Goal: Task Accomplishment & Management: Manage account settings

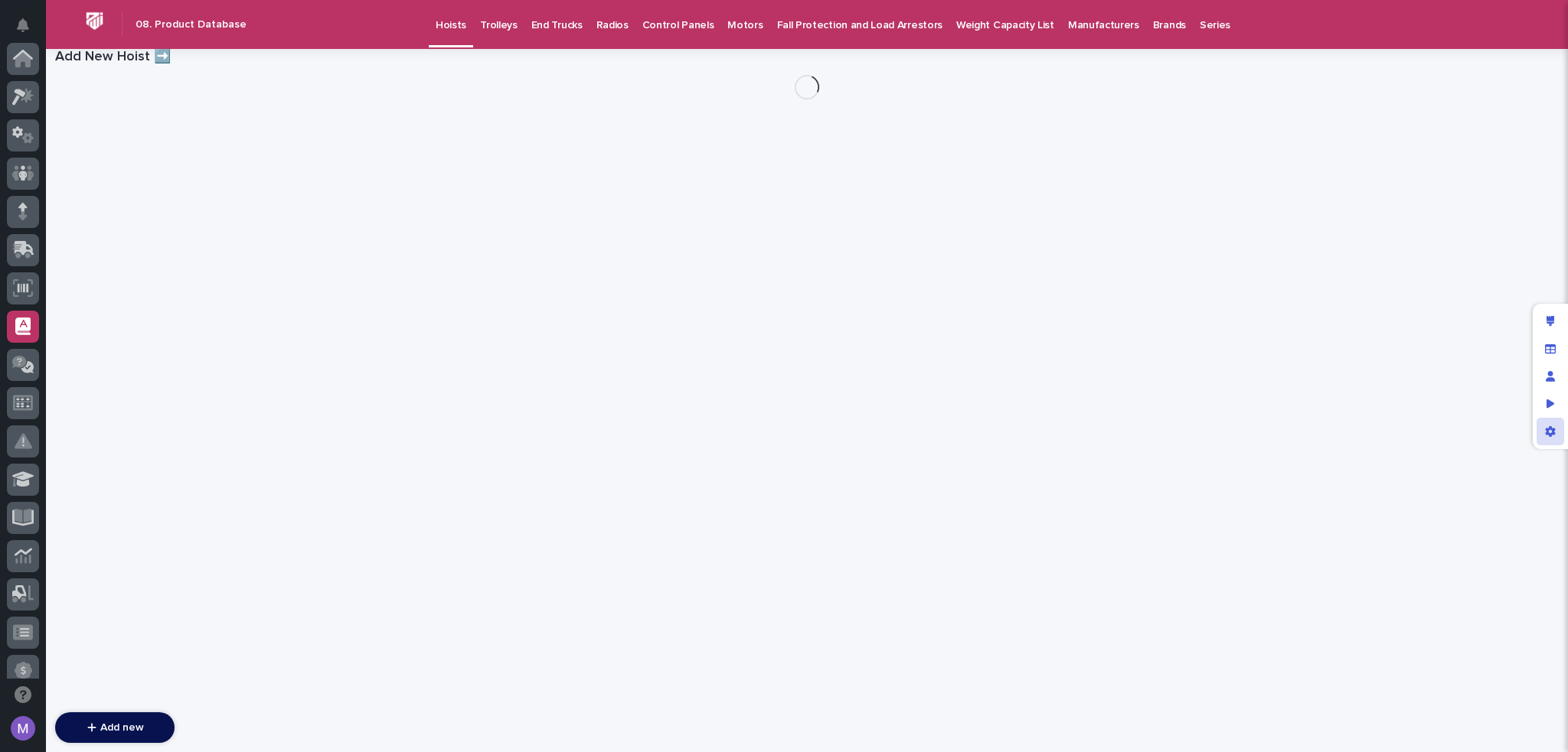
scroll to position [268, 0]
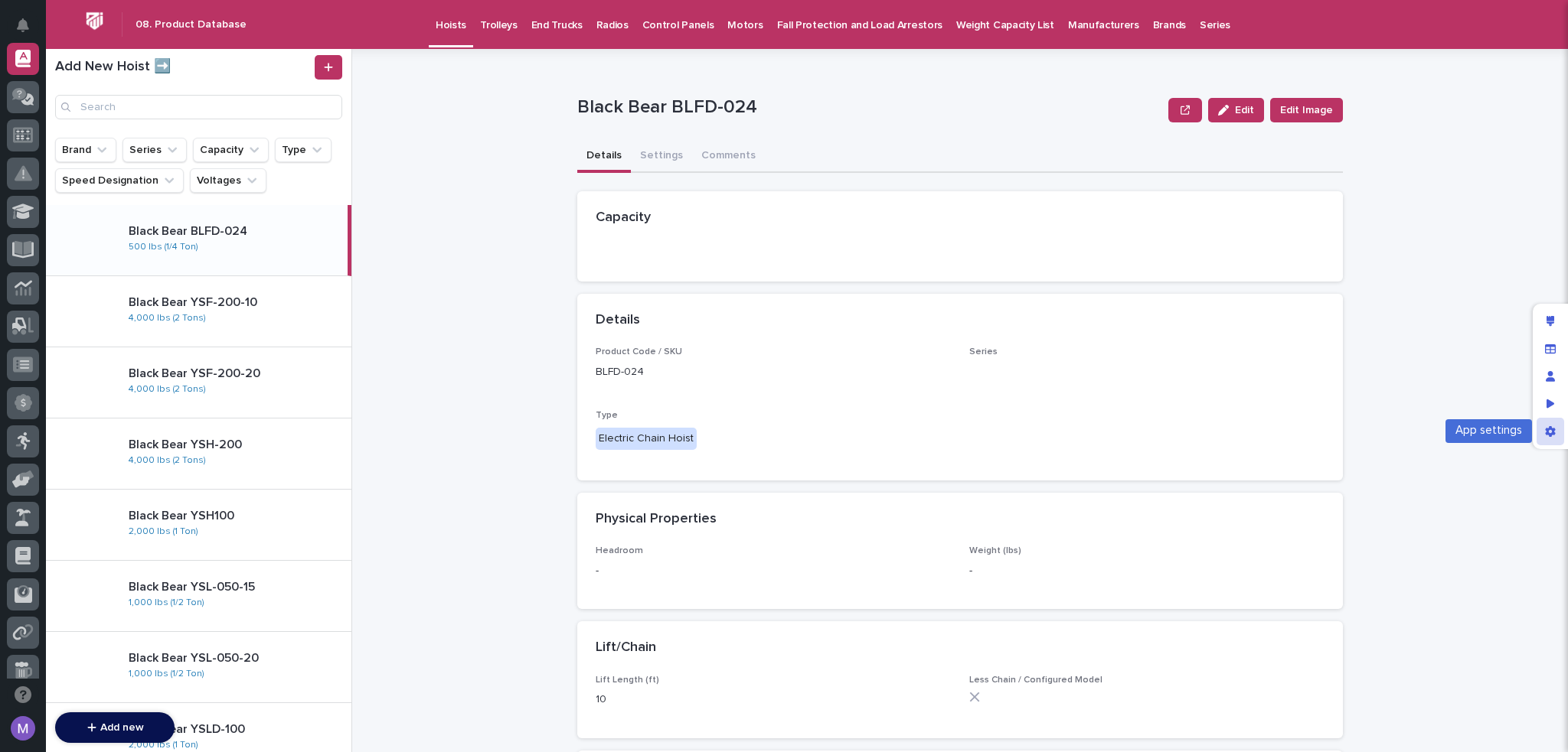
click at [1541, 431] on div "App settings" at bounding box center [1551, 432] width 28 height 28
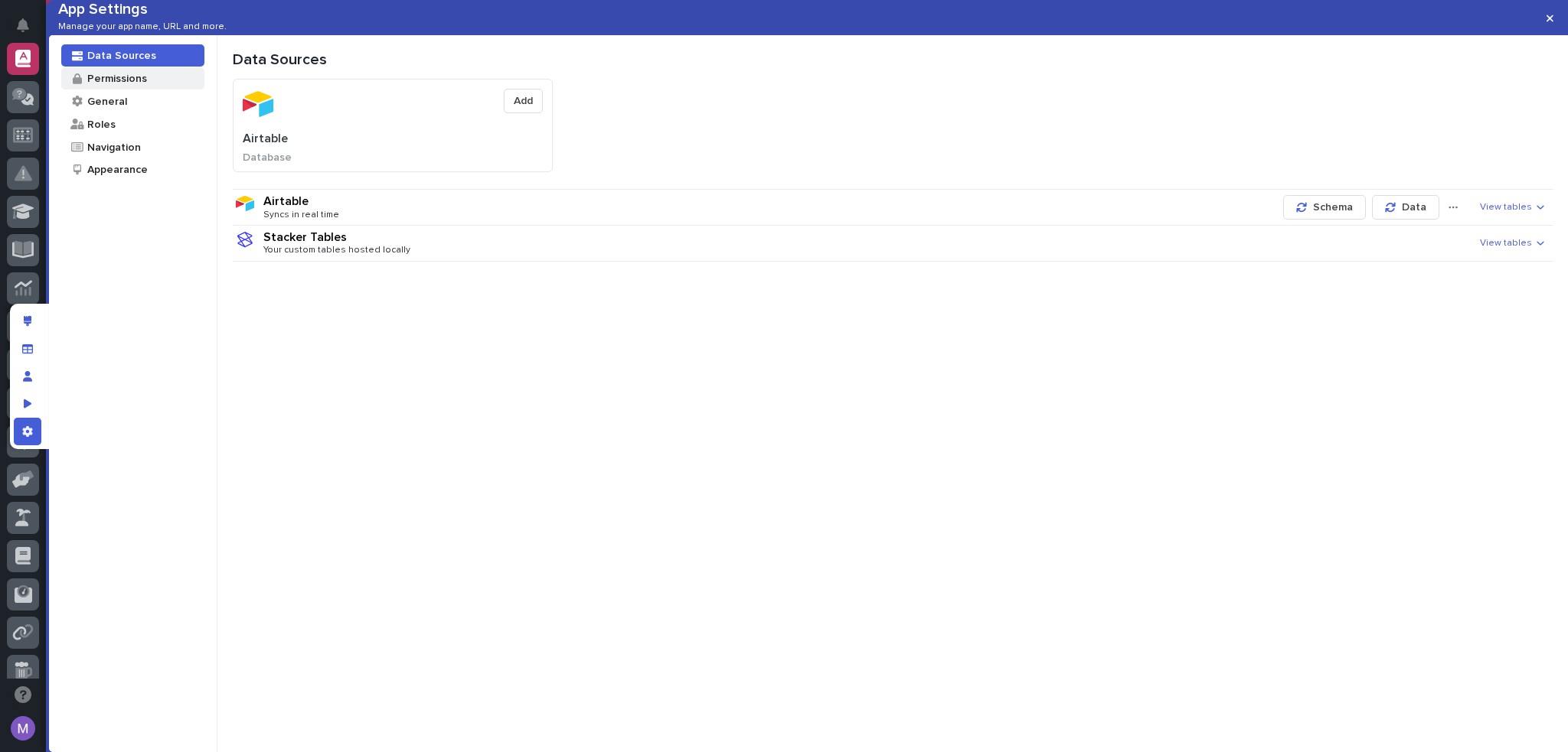
click at [93, 86] on div "Permissions" at bounding box center [117, 78] width 61 height 15
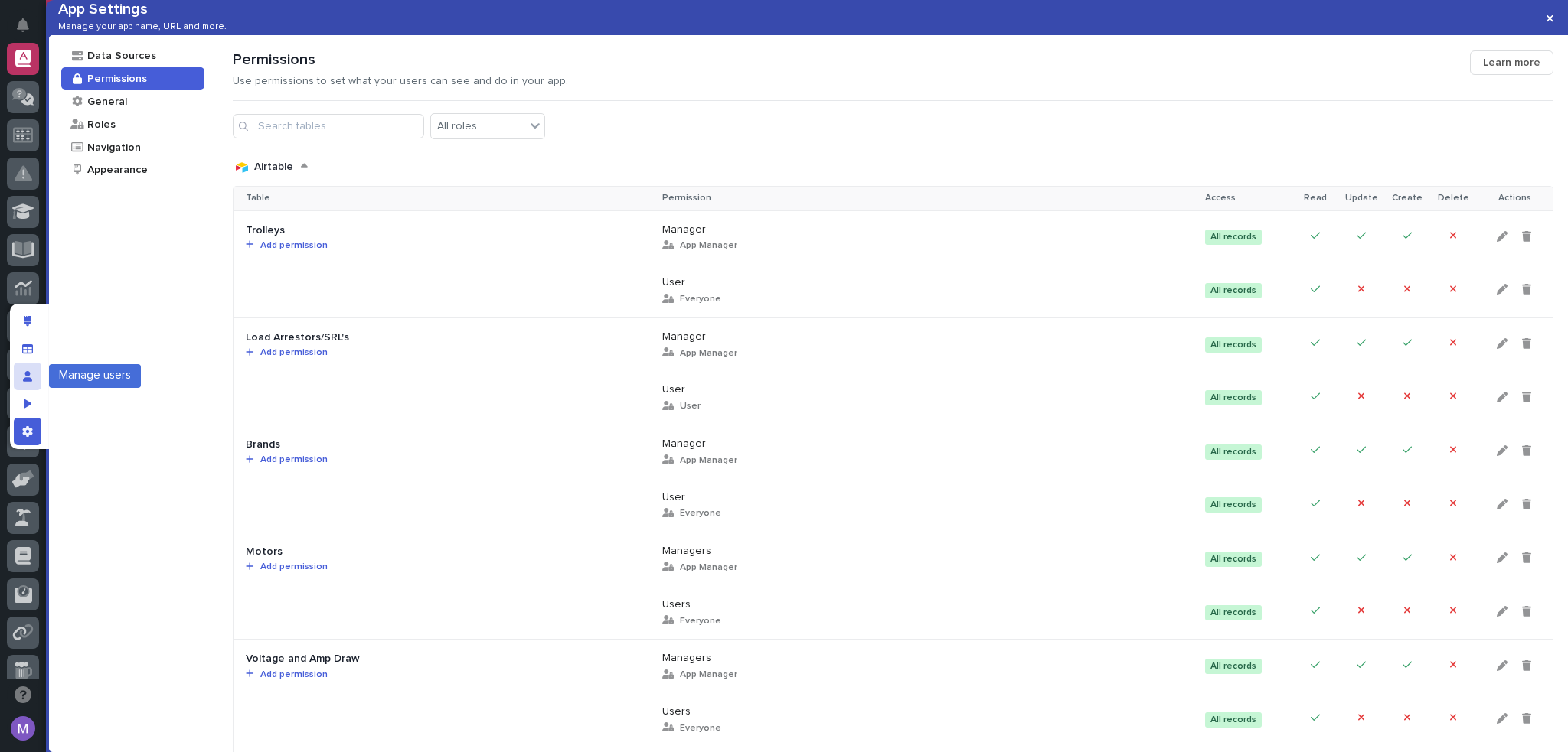
click at [23, 379] on icon "Manage users" at bounding box center [27, 376] width 10 height 10
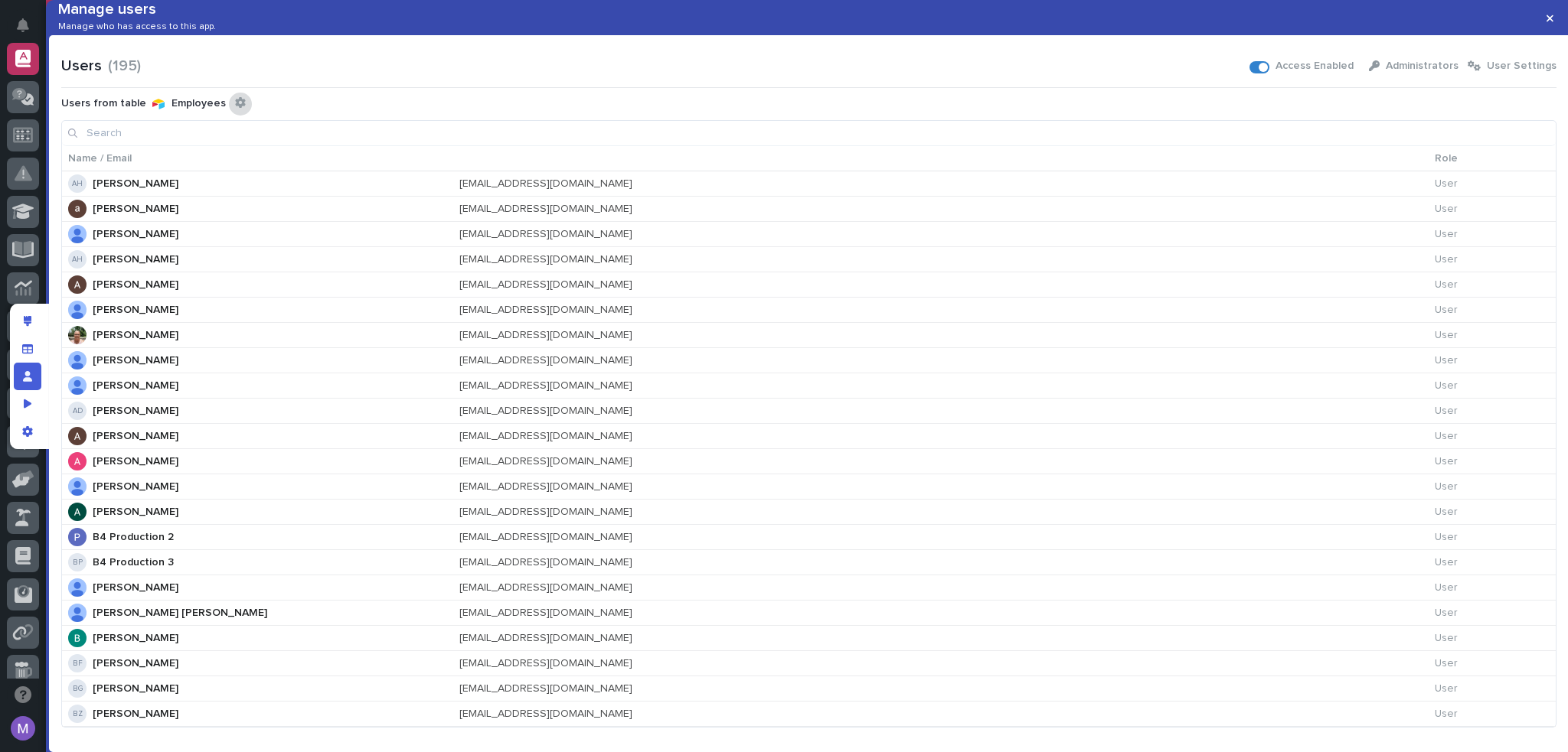
click at [229, 116] on div "Configure connected user table" at bounding box center [240, 104] width 23 height 23
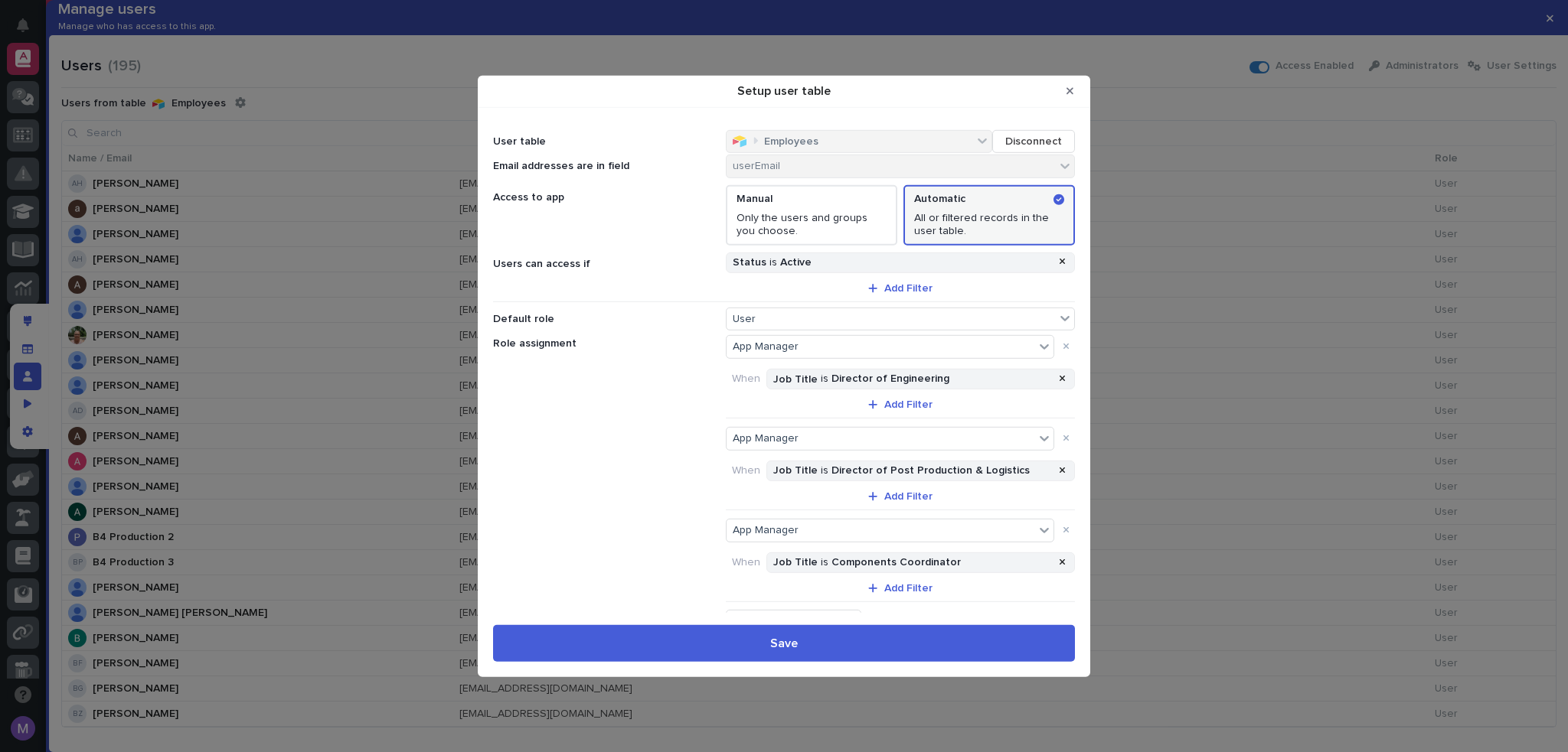
click at [1090, 97] on div "Setup user table" at bounding box center [784, 90] width 612 height 31
click at [1080, 95] on button "Close Modal" at bounding box center [1070, 91] width 25 height 24
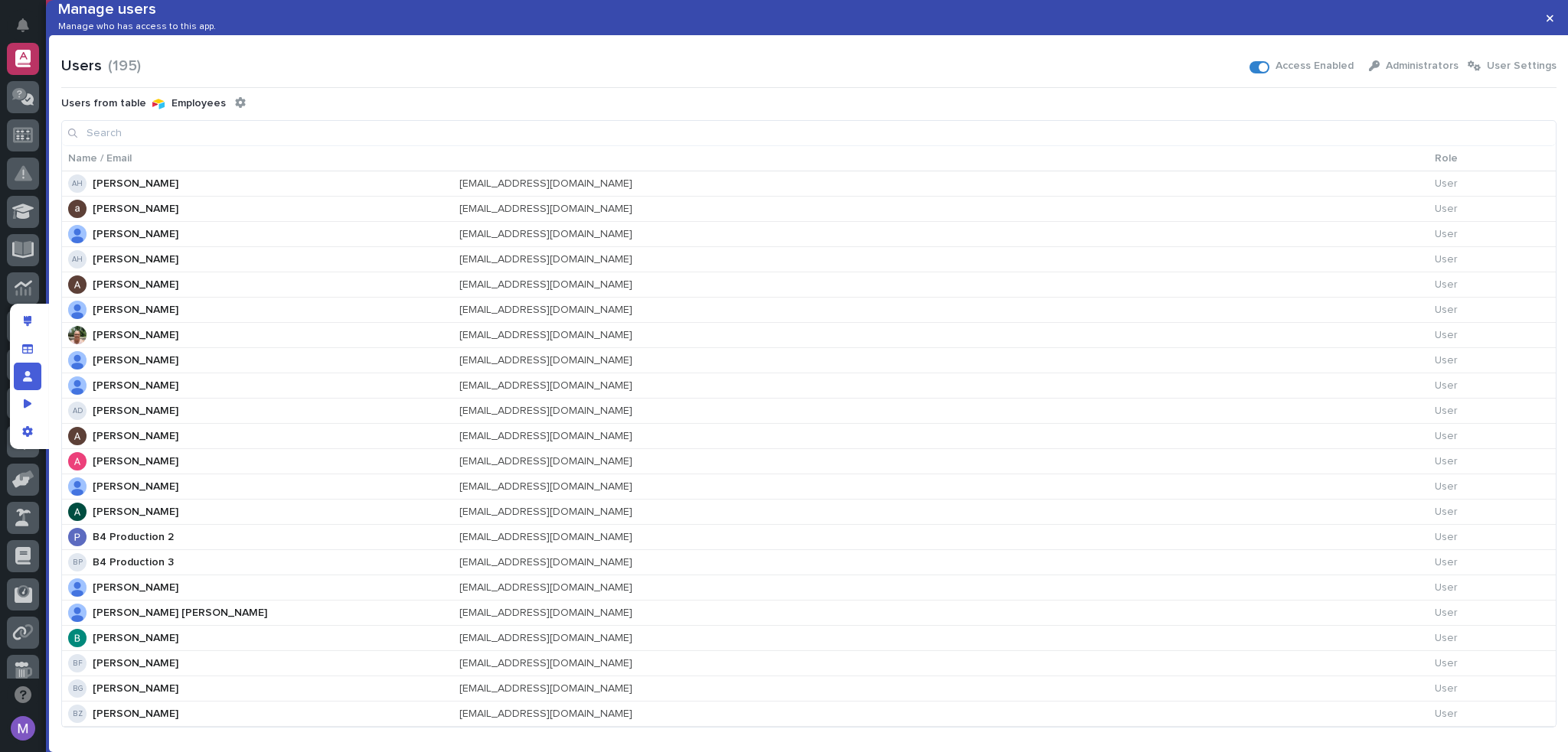
click at [1074, 145] on input at bounding box center [809, 133] width 1494 height 24
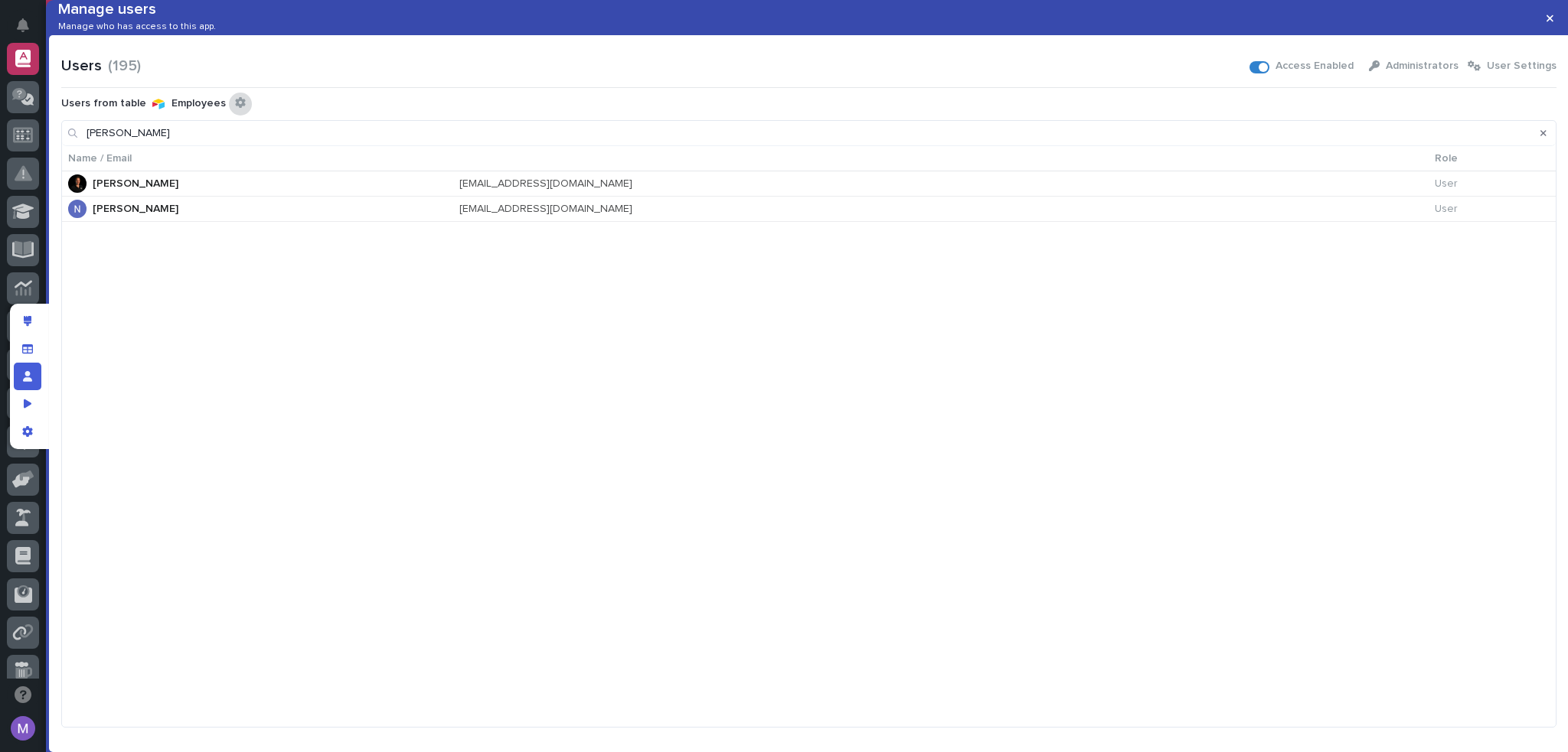
type input "[PERSON_NAME]"
click at [235, 108] on icon "Configure connected user table" at bounding box center [239, 103] width 10 height 10
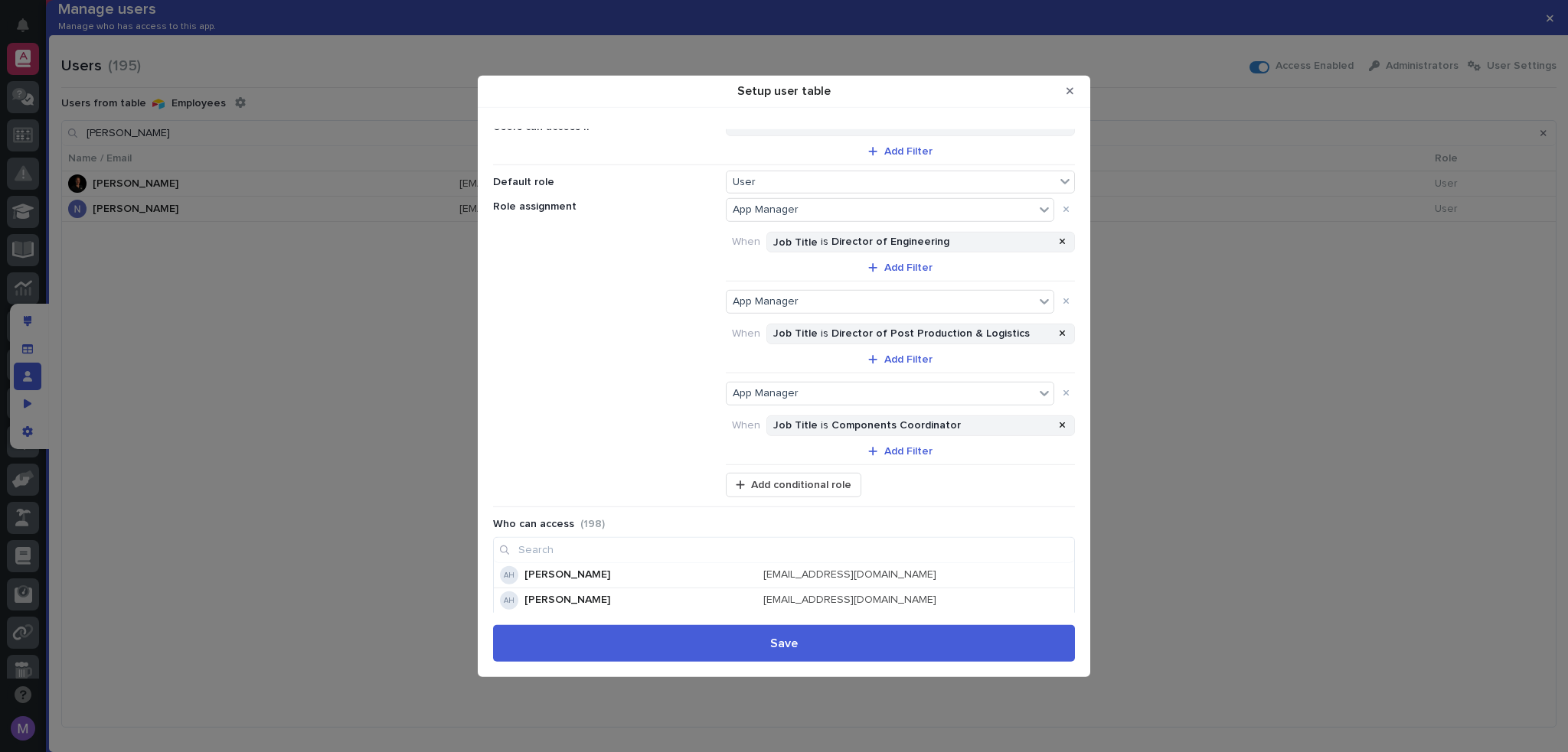
scroll to position [153, 0]
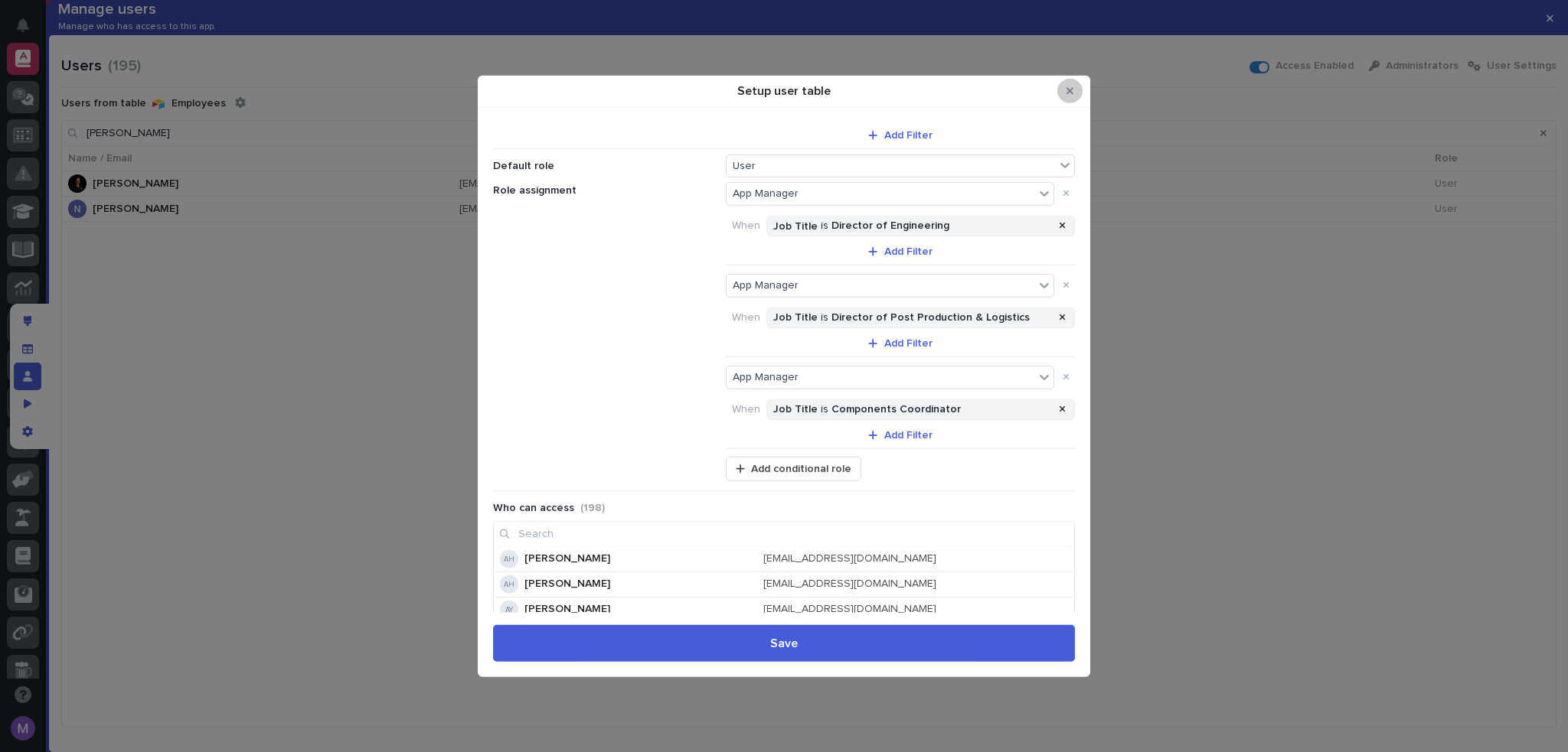
click at [1078, 89] on button "Close Modal" at bounding box center [1070, 91] width 25 height 24
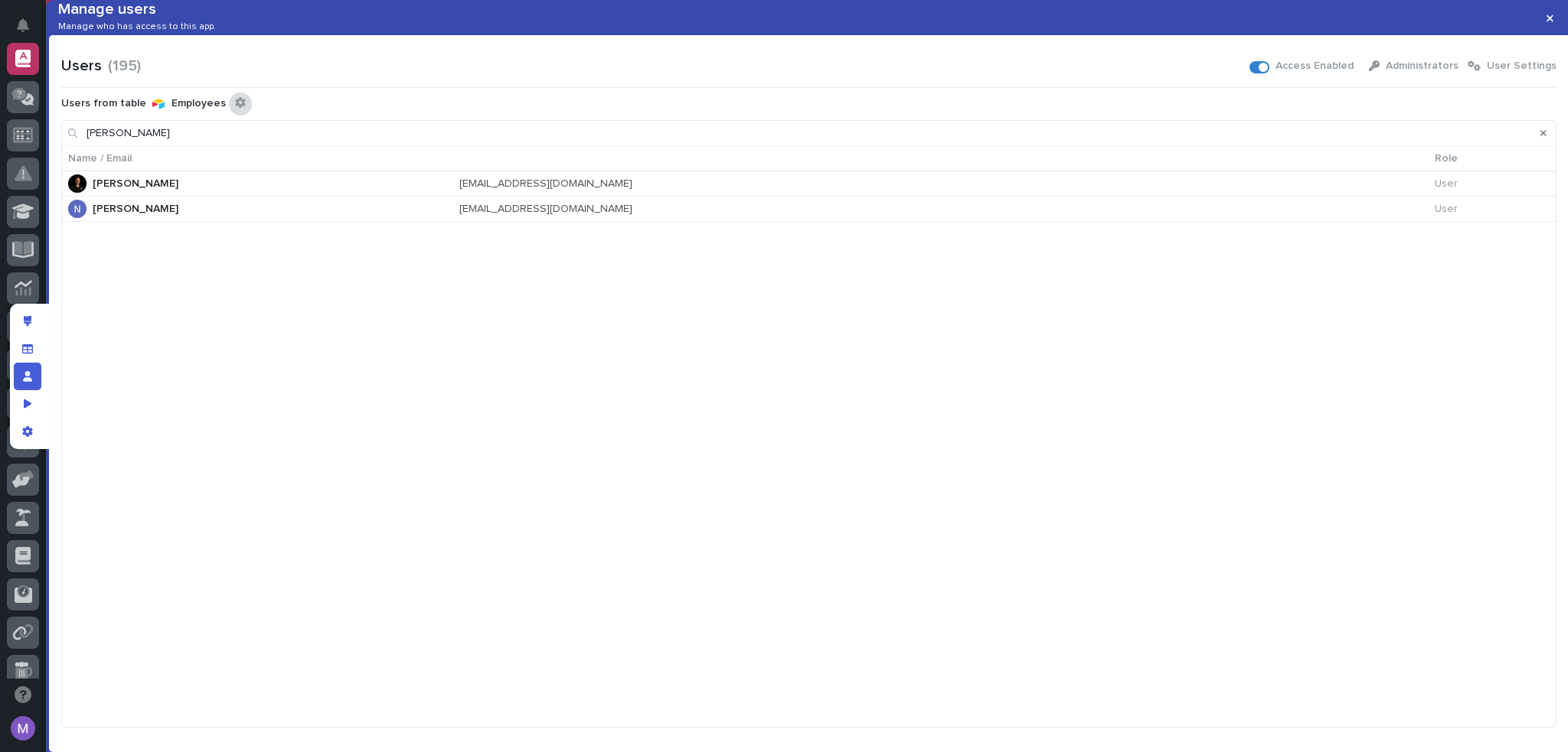
click at [233, 116] on div "Configure connected user table" at bounding box center [240, 104] width 23 height 23
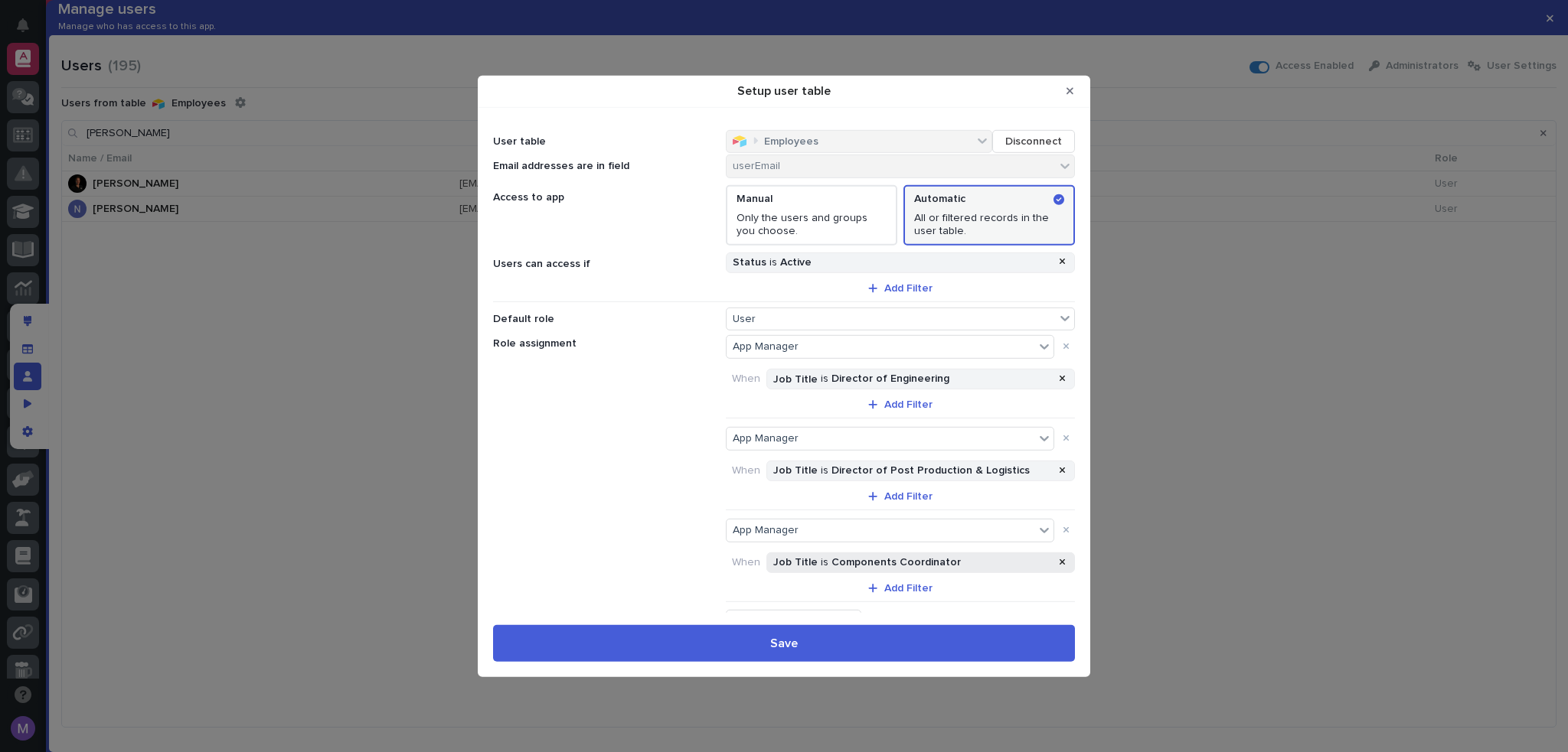
click at [916, 556] on div "Job Title is Components Coordinator" at bounding box center [912, 562] width 284 height 13
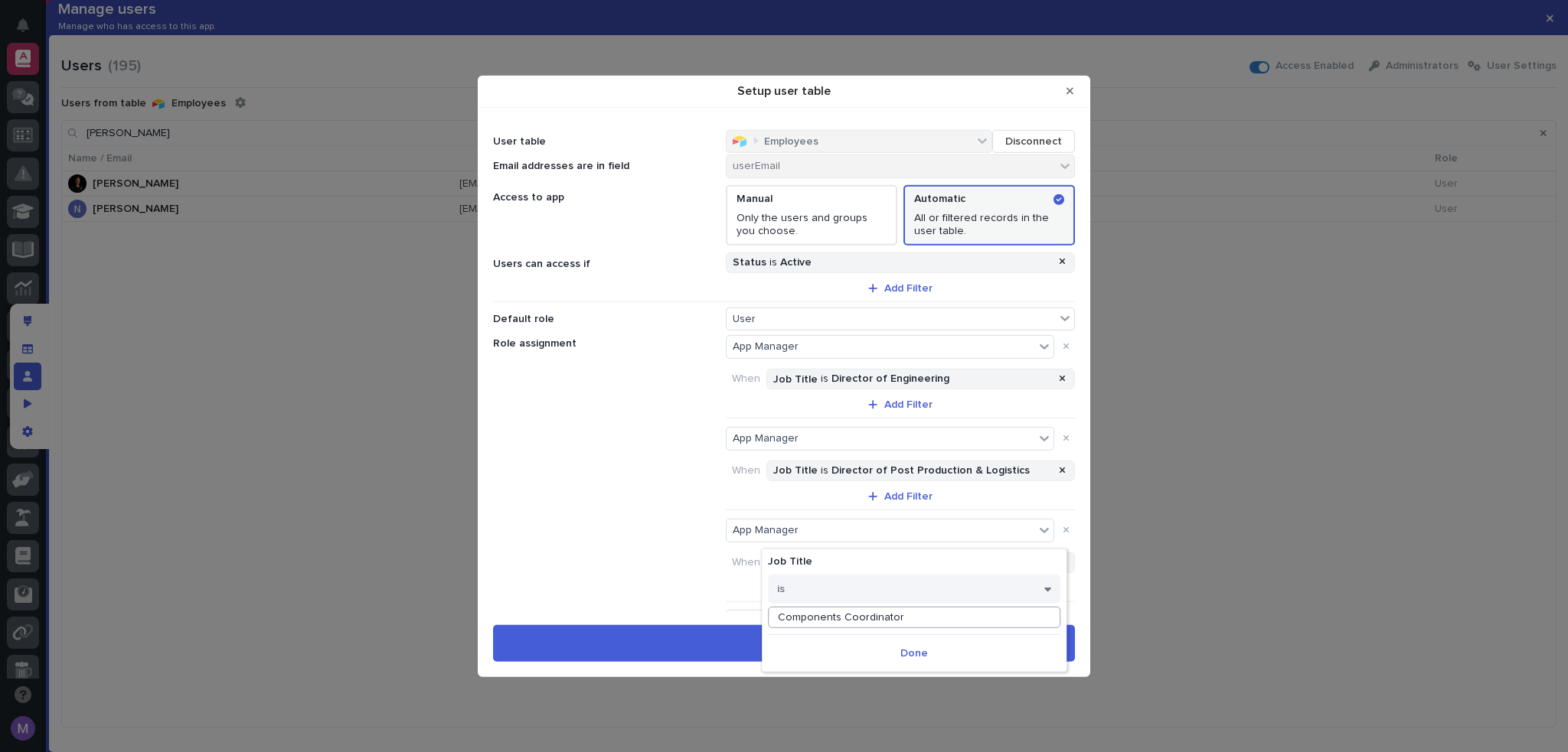
drag, startPoint x: 909, startPoint y: 615, endPoint x: 844, endPoint y: 617, distance: 65.0
click at [844, 617] on input "Components Coordinator" at bounding box center [914, 617] width 292 height 22
type input "Components Engineer"
click at [915, 657] on span "Done" at bounding box center [914, 654] width 28 height 10
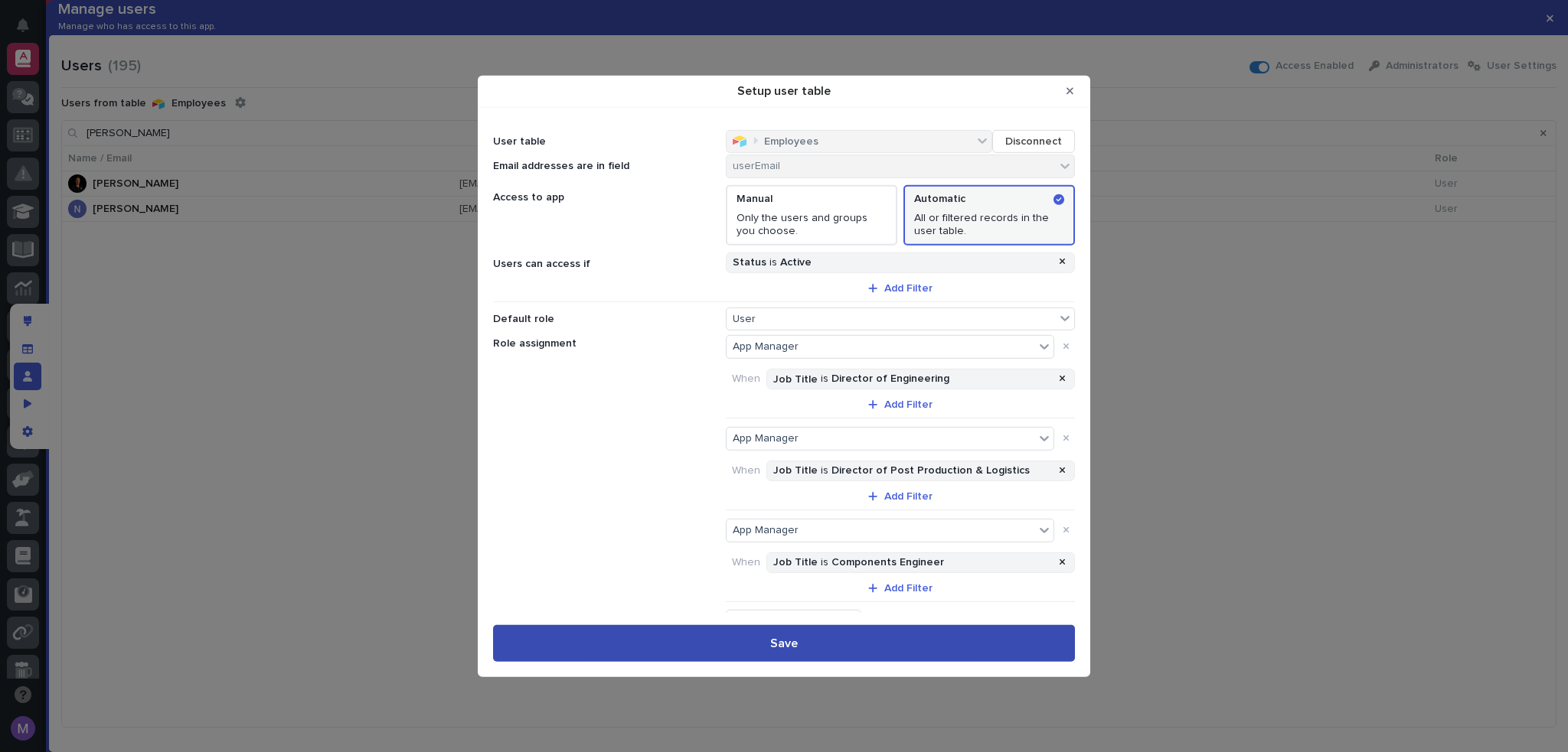
click at [911, 649] on button "Save" at bounding box center [784, 643] width 582 height 37
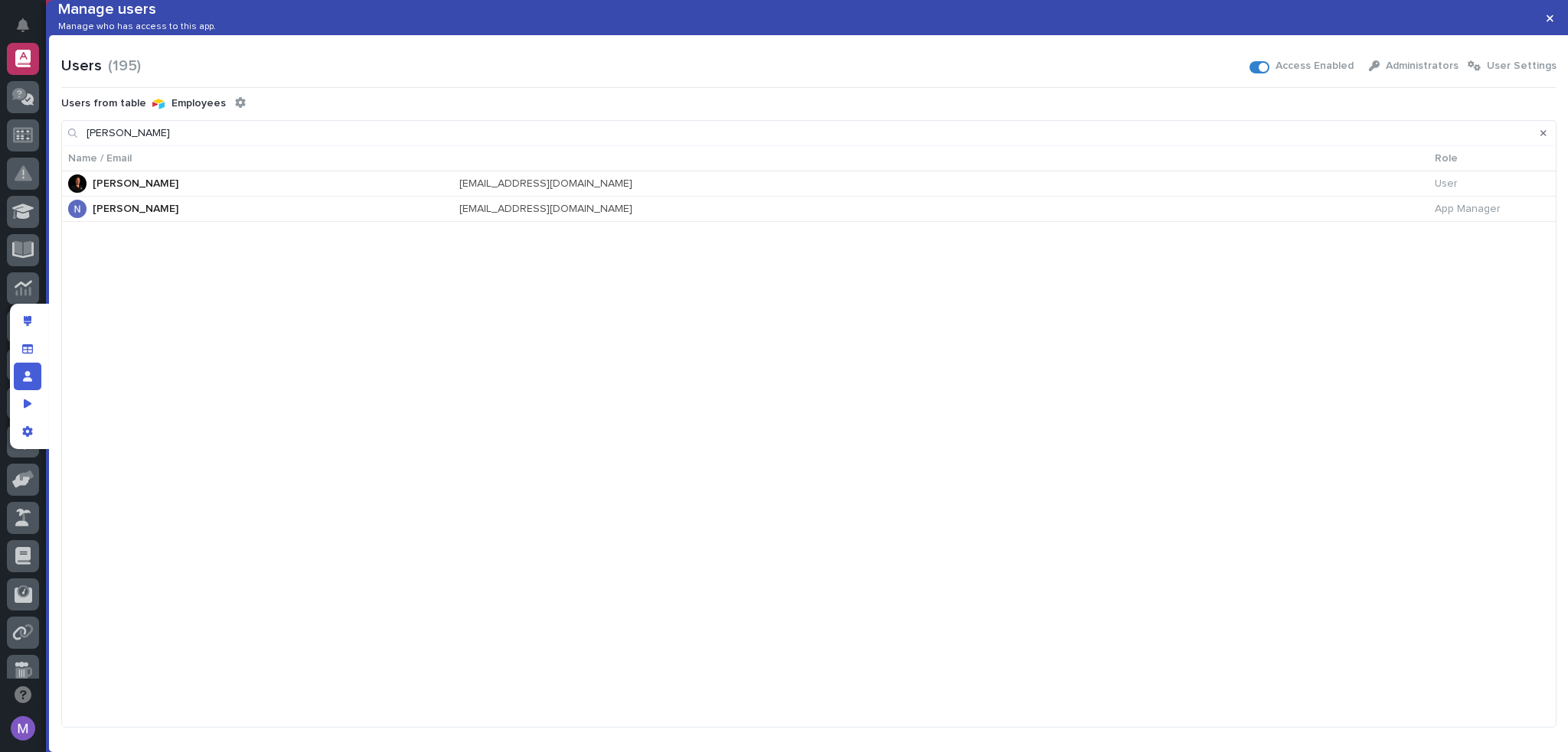
drag, startPoint x: 750, startPoint y: 499, endPoint x: 357, endPoint y: 422, distance: 400.5
click at [743, 498] on div "Name / Email Role [PERSON_NAME] [EMAIL_ADDRESS][DOMAIN_NAME] User [PERSON_NAME]…" at bounding box center [809, 436] width 1494 height 581
click at [35, 376] on div "Manage users" at bounding box center [28, 376] width 28 height 28
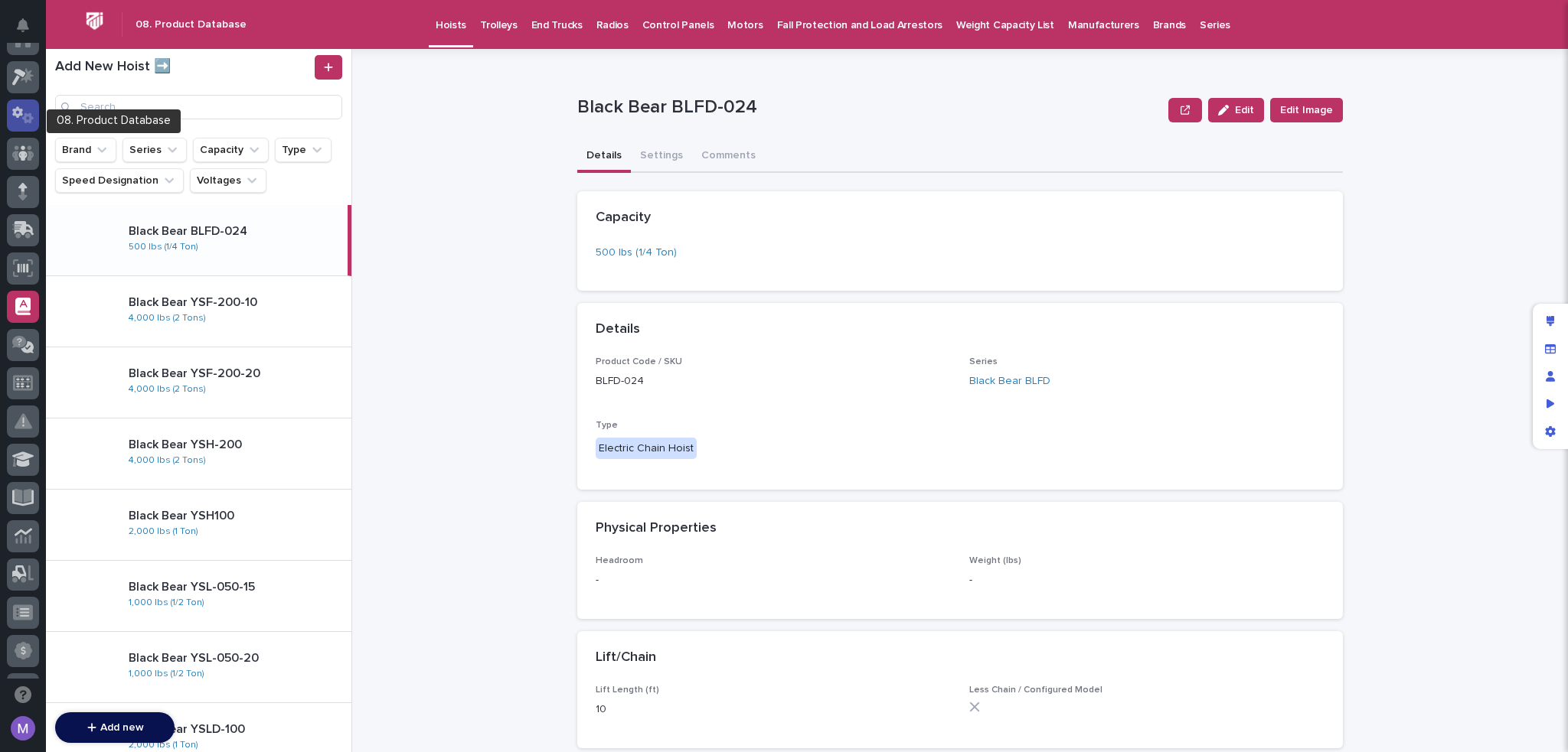
scroll to position [0, 0]
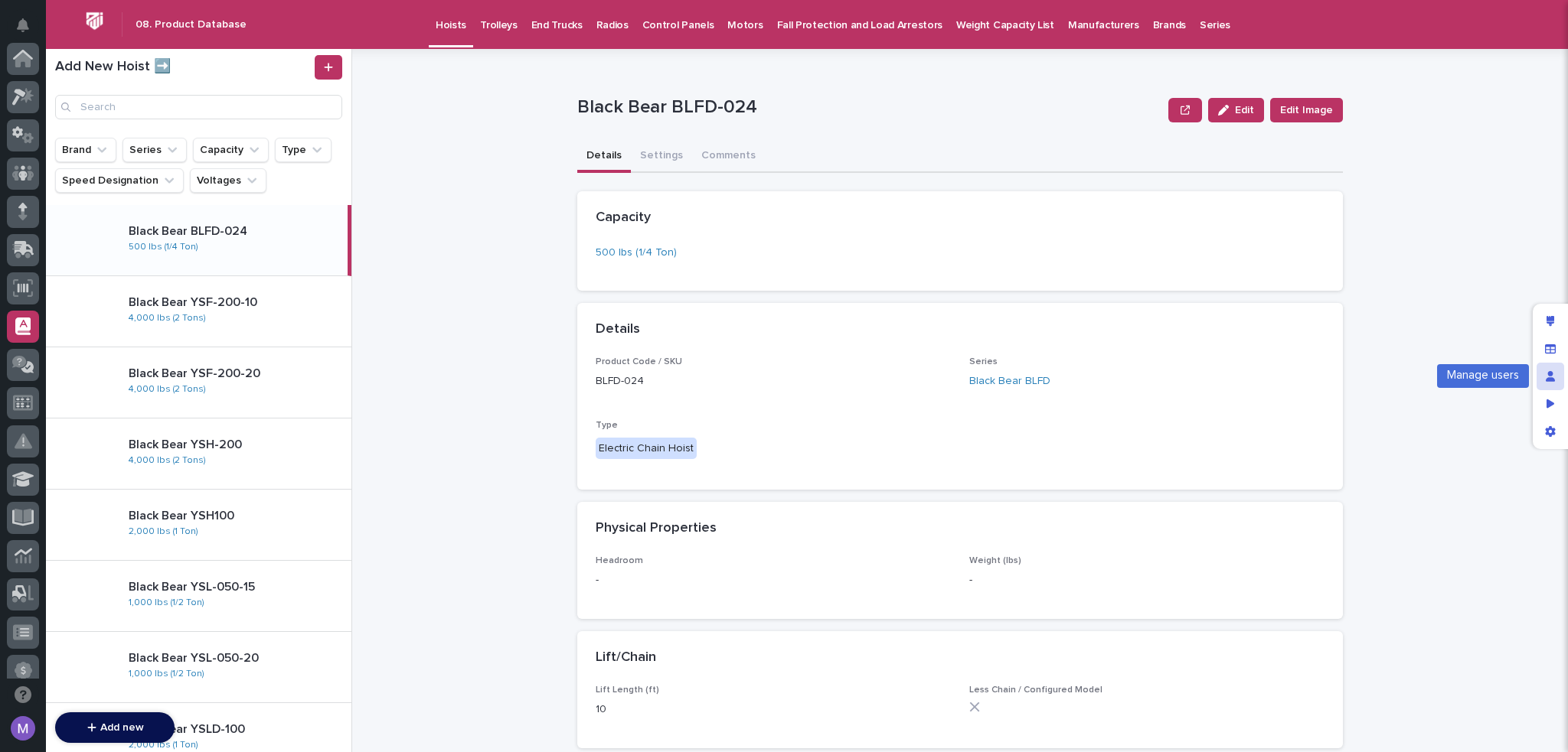
click at [1550, 379] on div "Manage users" at bounding box center [1551, 376] width 28 height 28
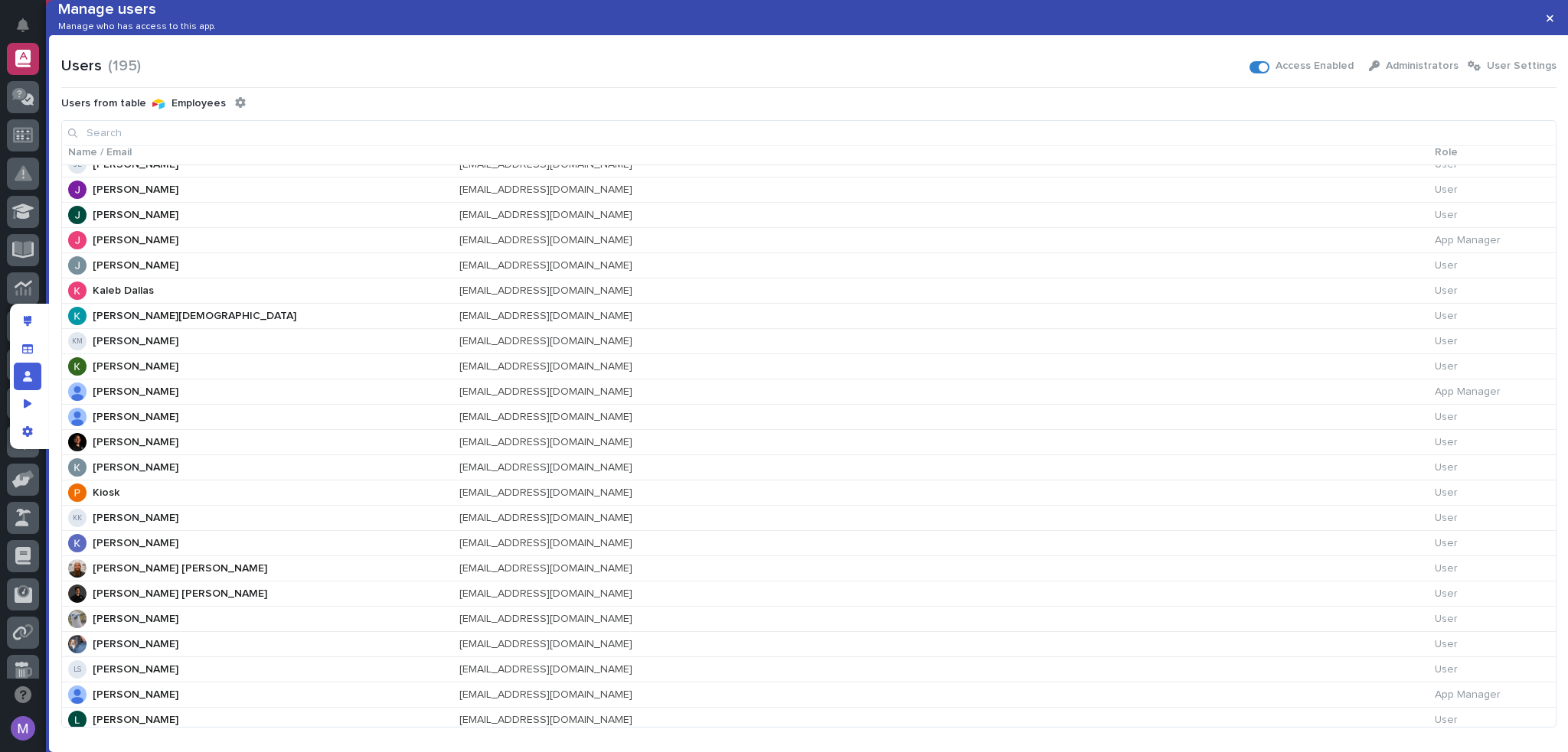
scroll to position [2372, 0]
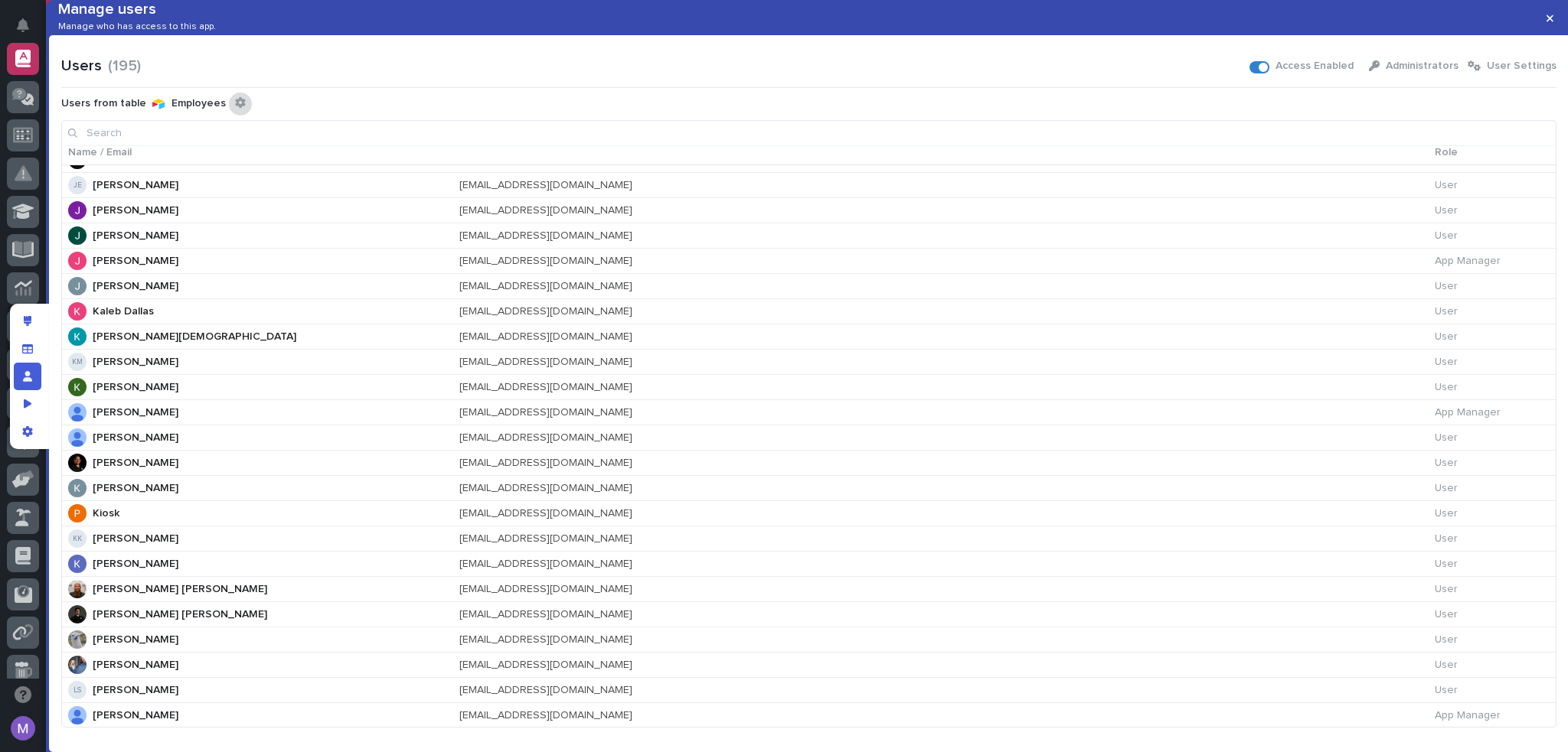
click at [235, 108] on icon "Configure connected user table" at bounding box center [240, 103] width 10 height 10
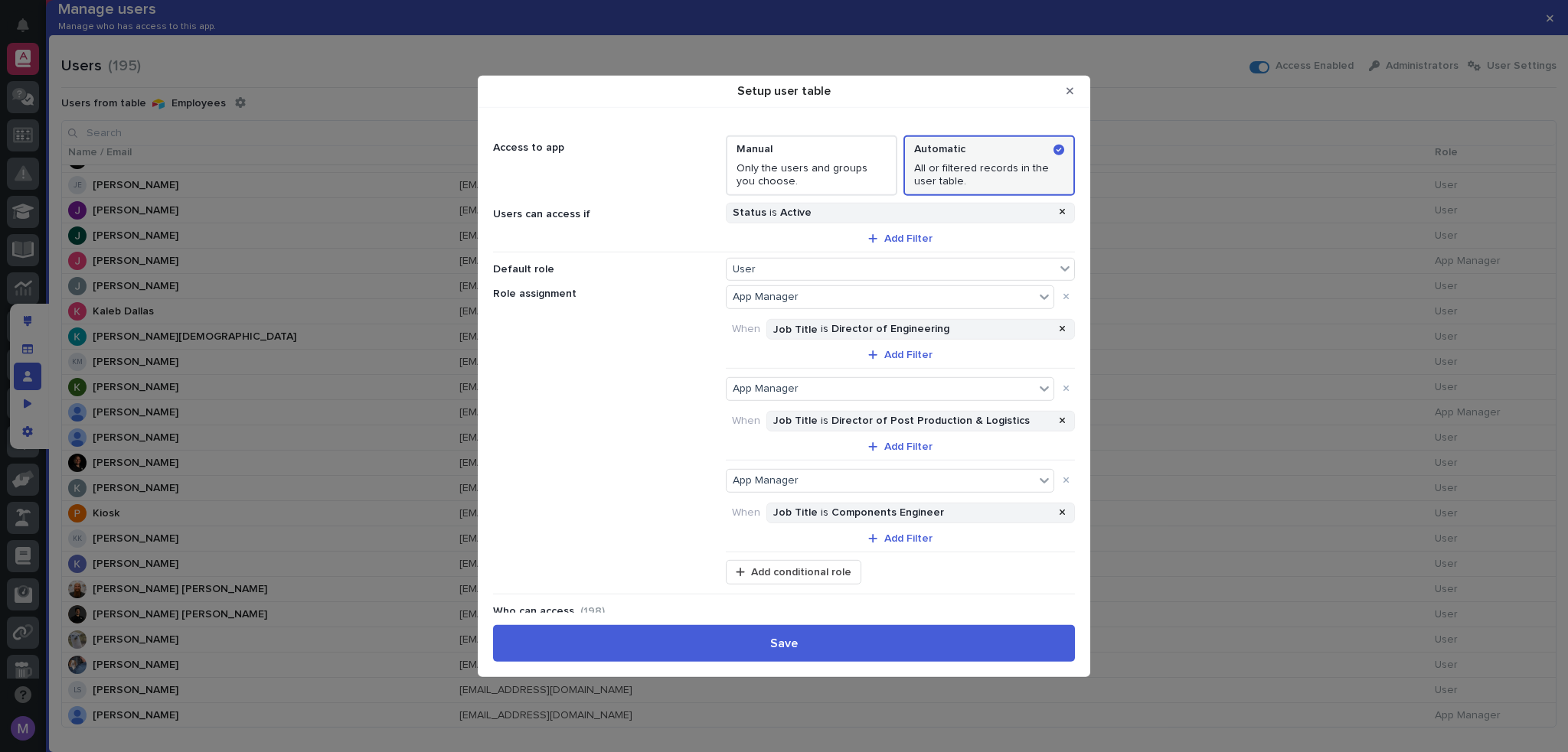
scroll to position [77, 0]
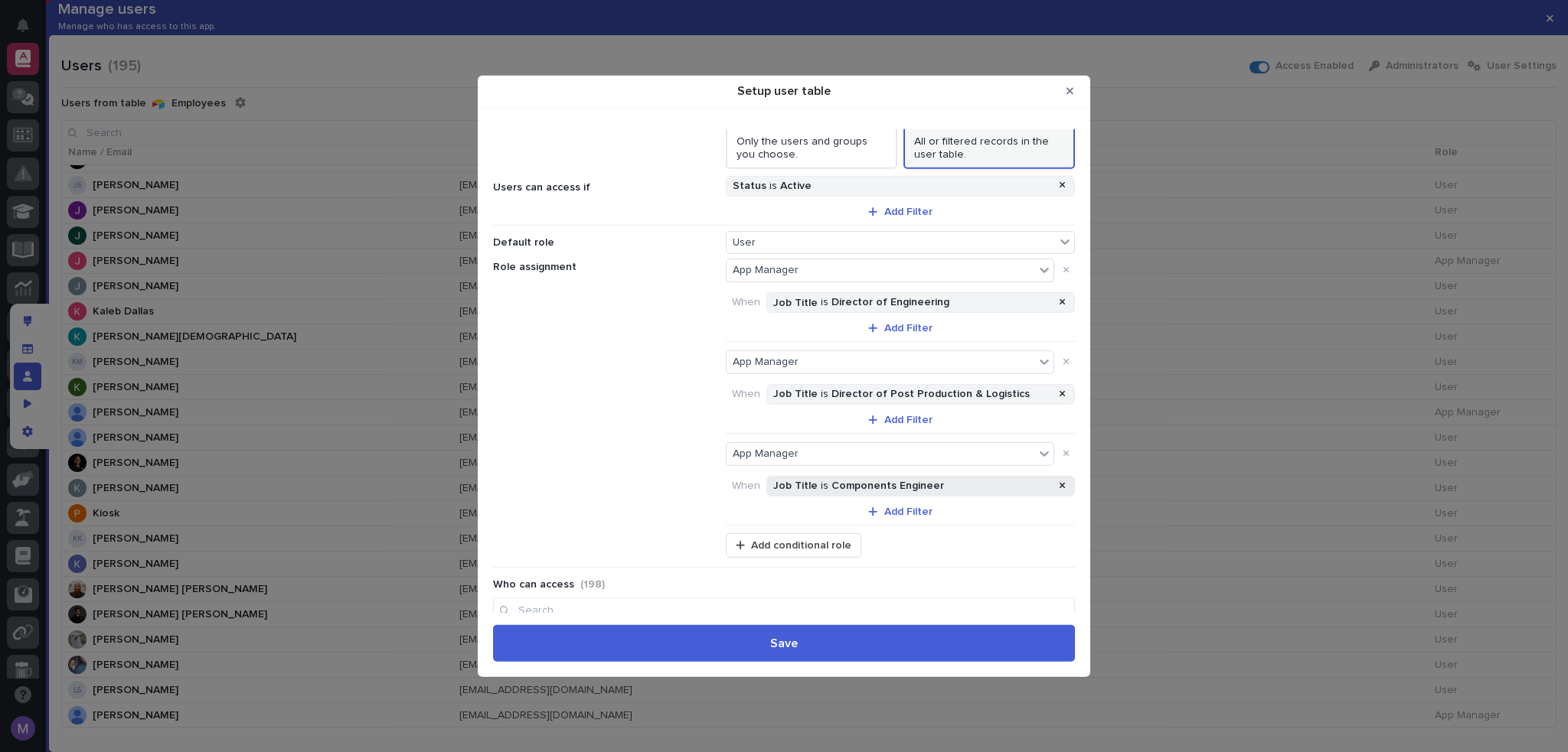
click at [882, 481] on strong "Components Engineer" at bounding box center [887, 486] width 112 height 10
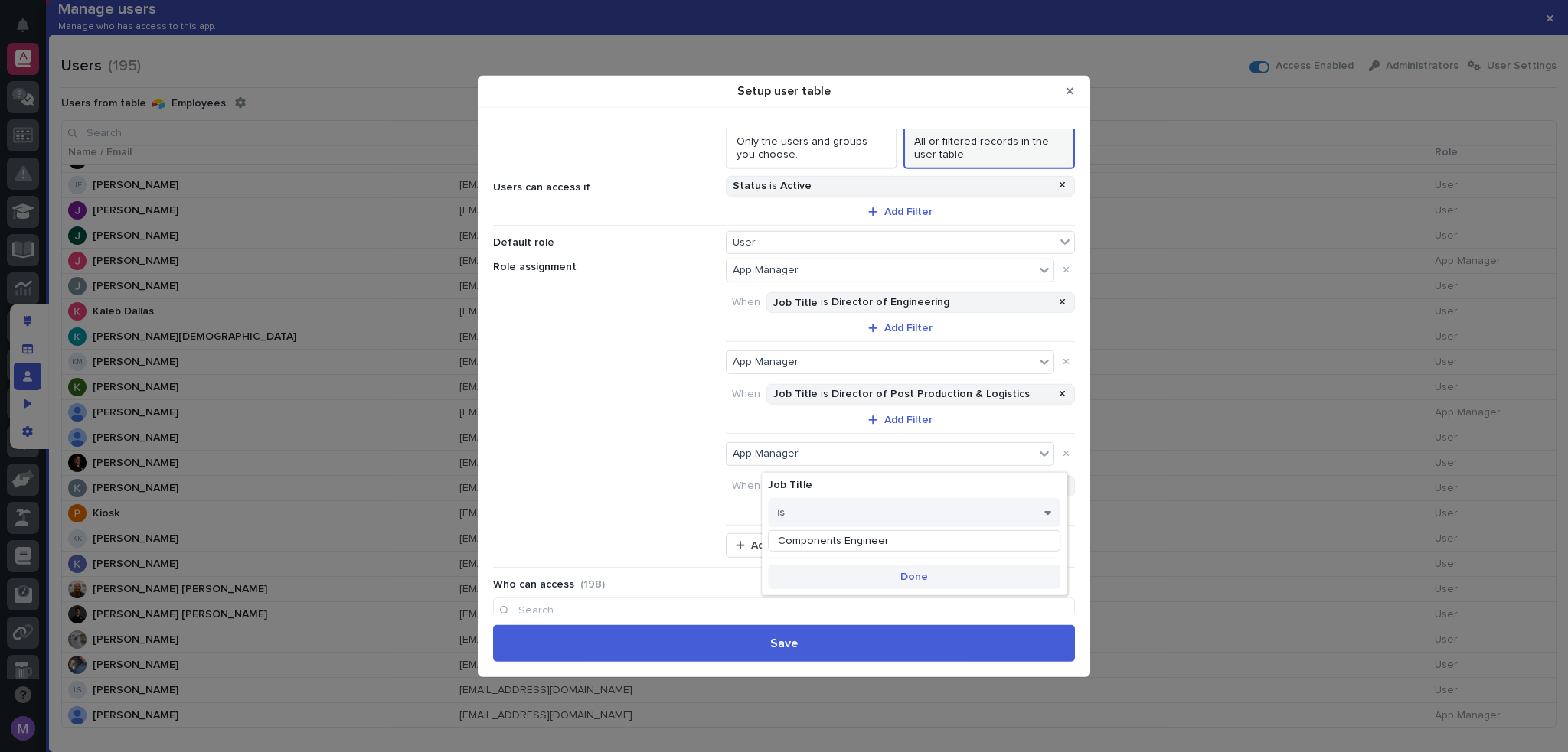
click at [930, 576] on button "Done" at bounding box center [914, 577] width 292 height 24
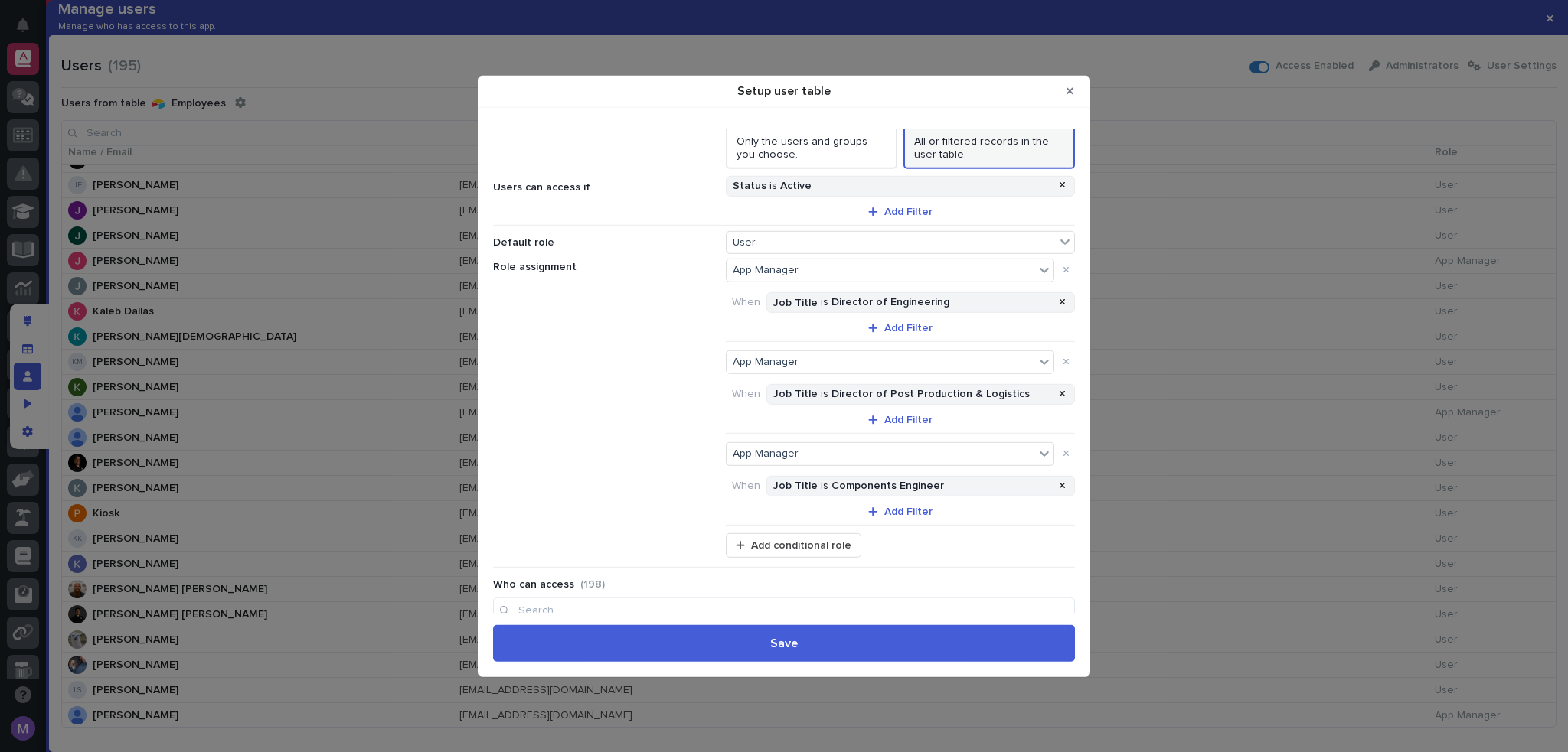
click at [704, 495] on div "Role assignment App Manager When Job Title is Director of Engineering Add Filte…" at bounding box center [784, 392] width 582 height 275
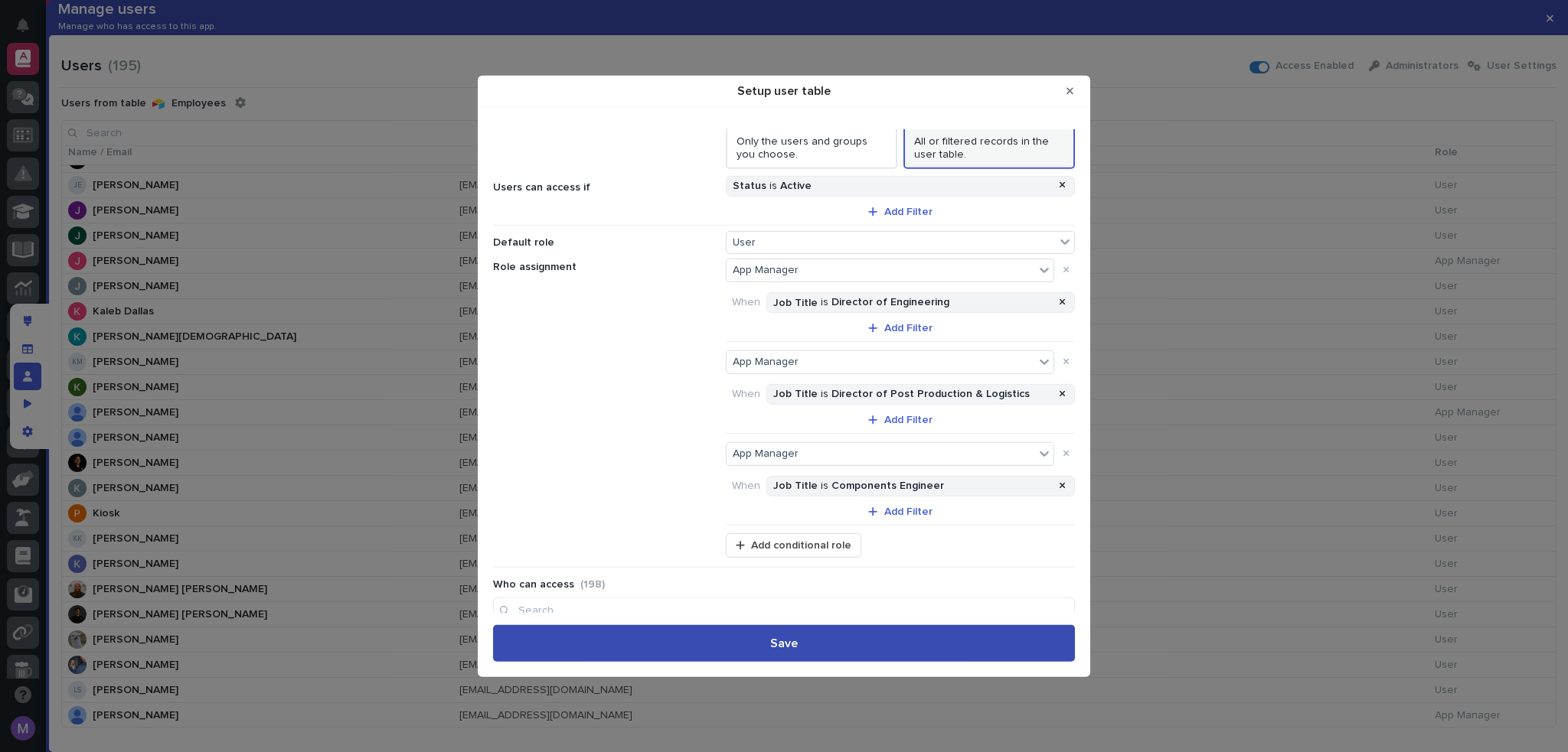
click at [893, 639] on button "Save" at bounding box center [784, 643] width 582 height 37
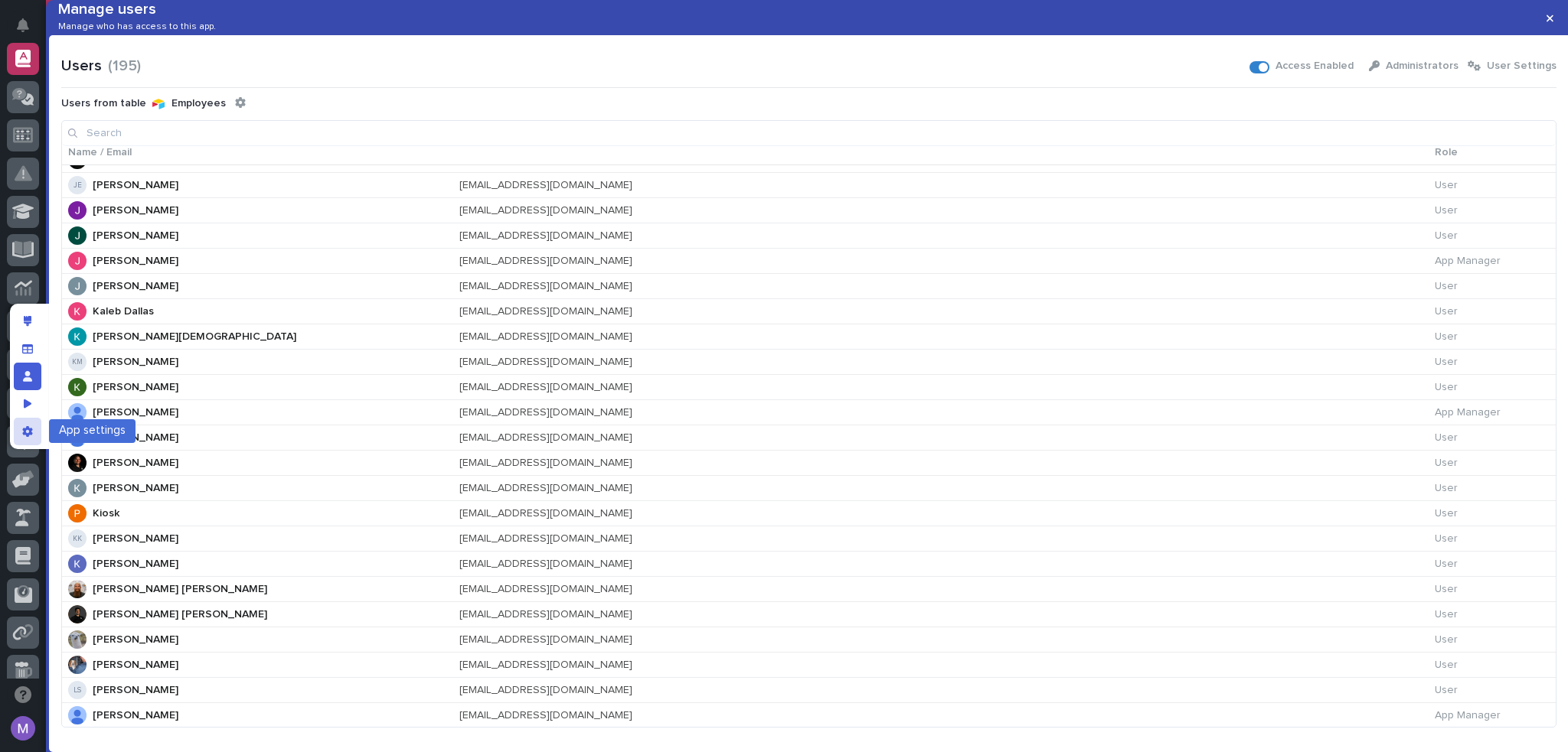
click at [30, 436] on icon "App settings" at bounding box center [28, 431] width 10 height 10
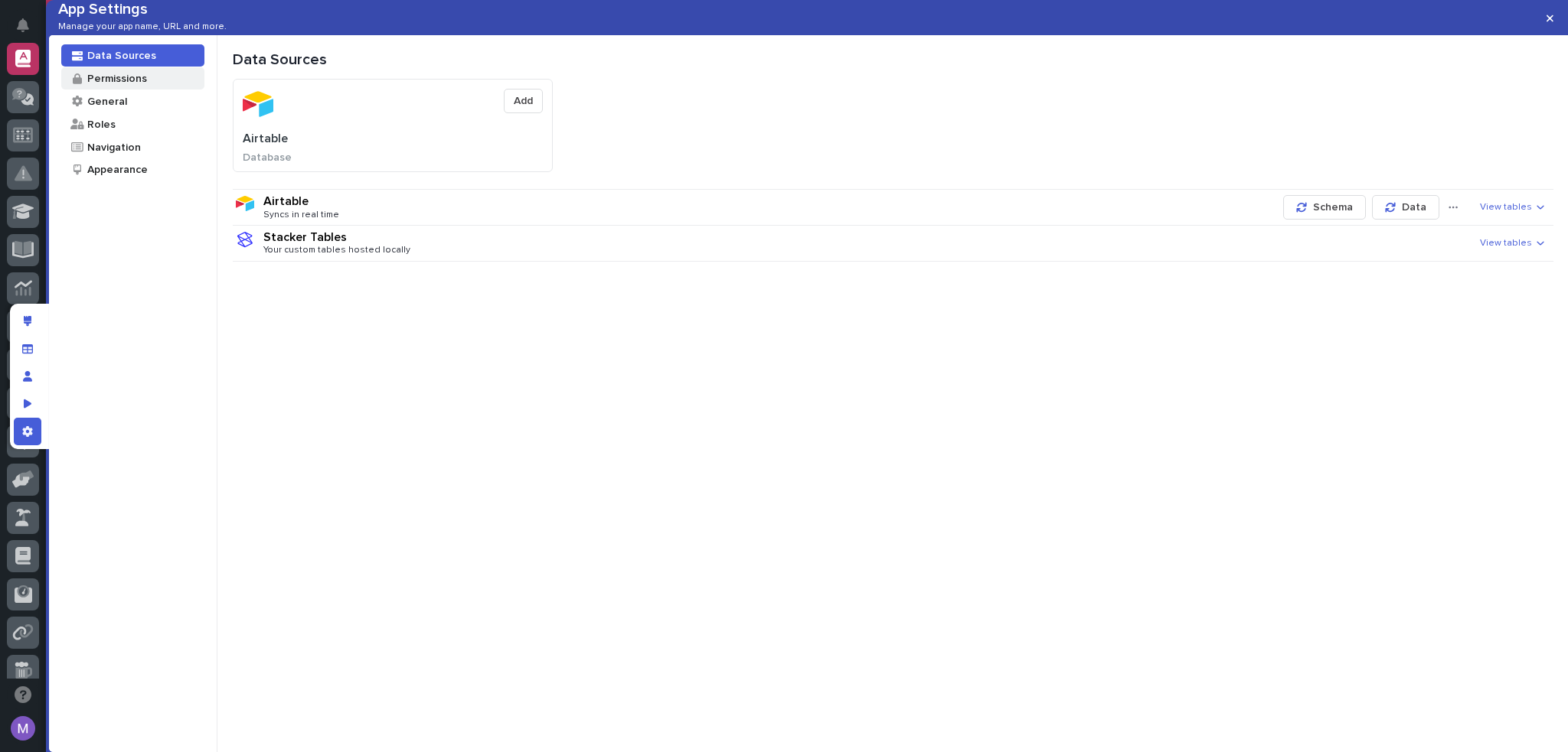
click at [159, 90] on div "Permissions" at bounding box center [132, 78] width 143 height 23
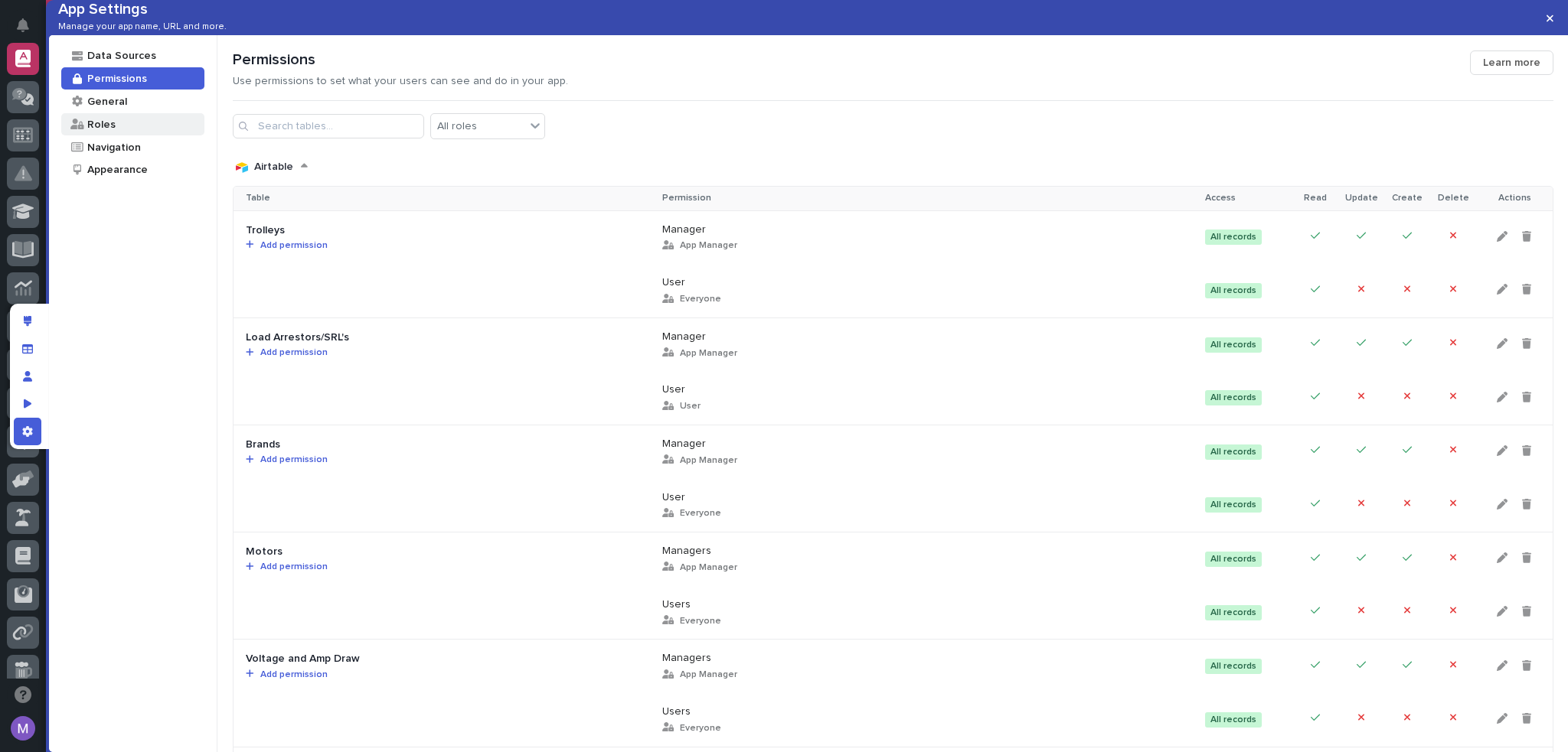
click at [94, 131] on div "Roles" at bounding box center [101, 124] width 30 height 15
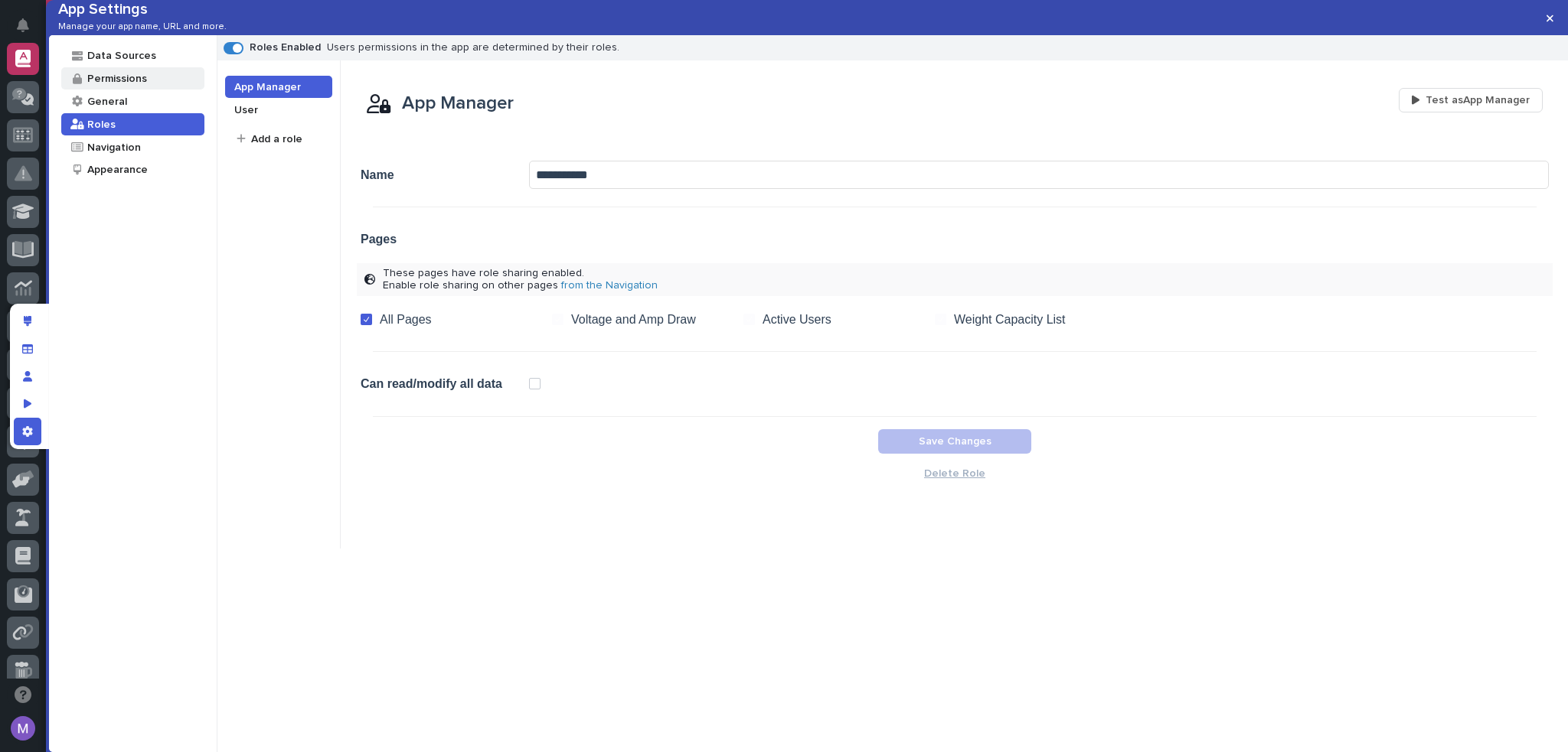
click at [126, 86] on div "Permissions" at bounding box center [117, 78] width 61 height 15
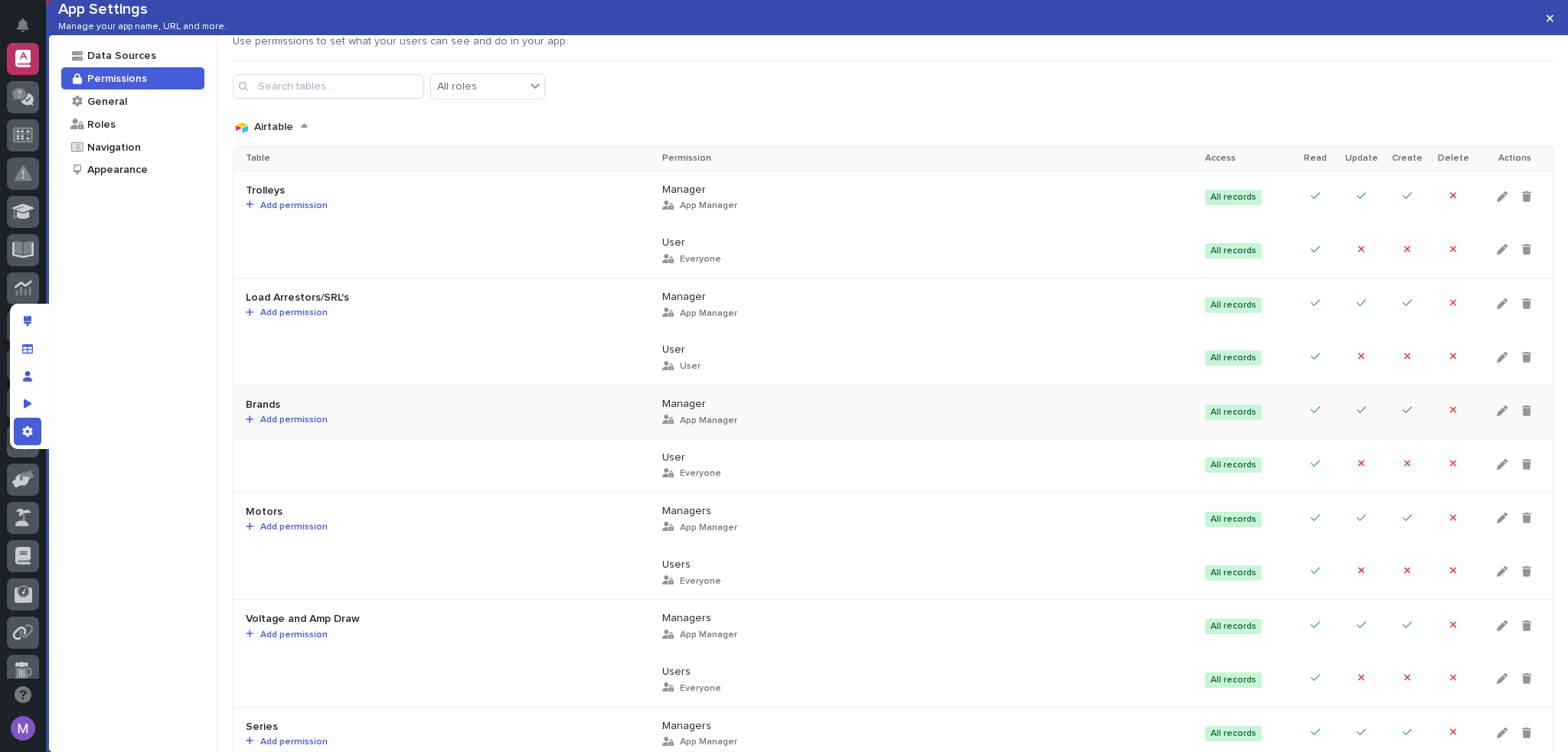
scroll to position [0, 0]
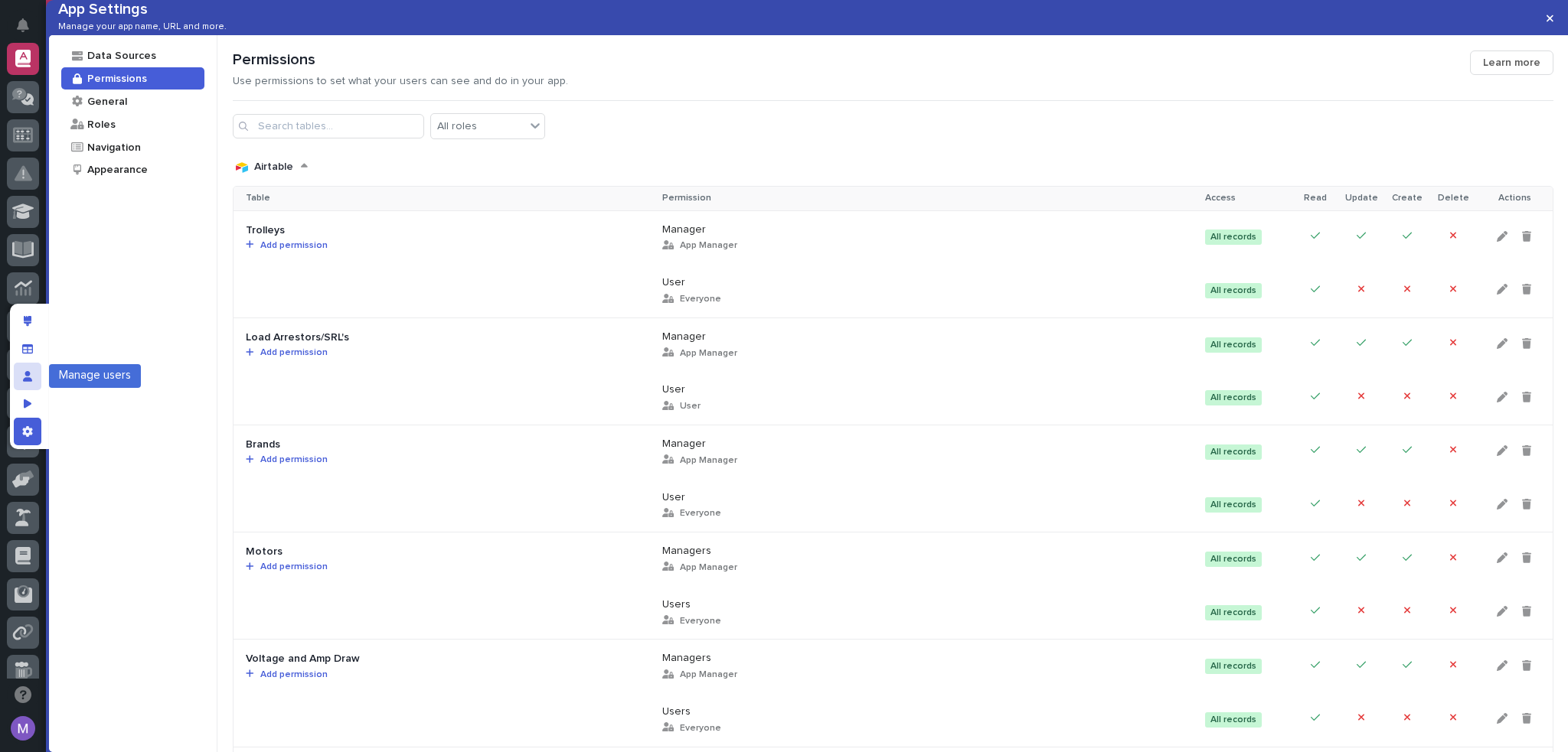
click at [25, 371] on icon "Manage users" at bounding box center [27, 376] width 10 height 10
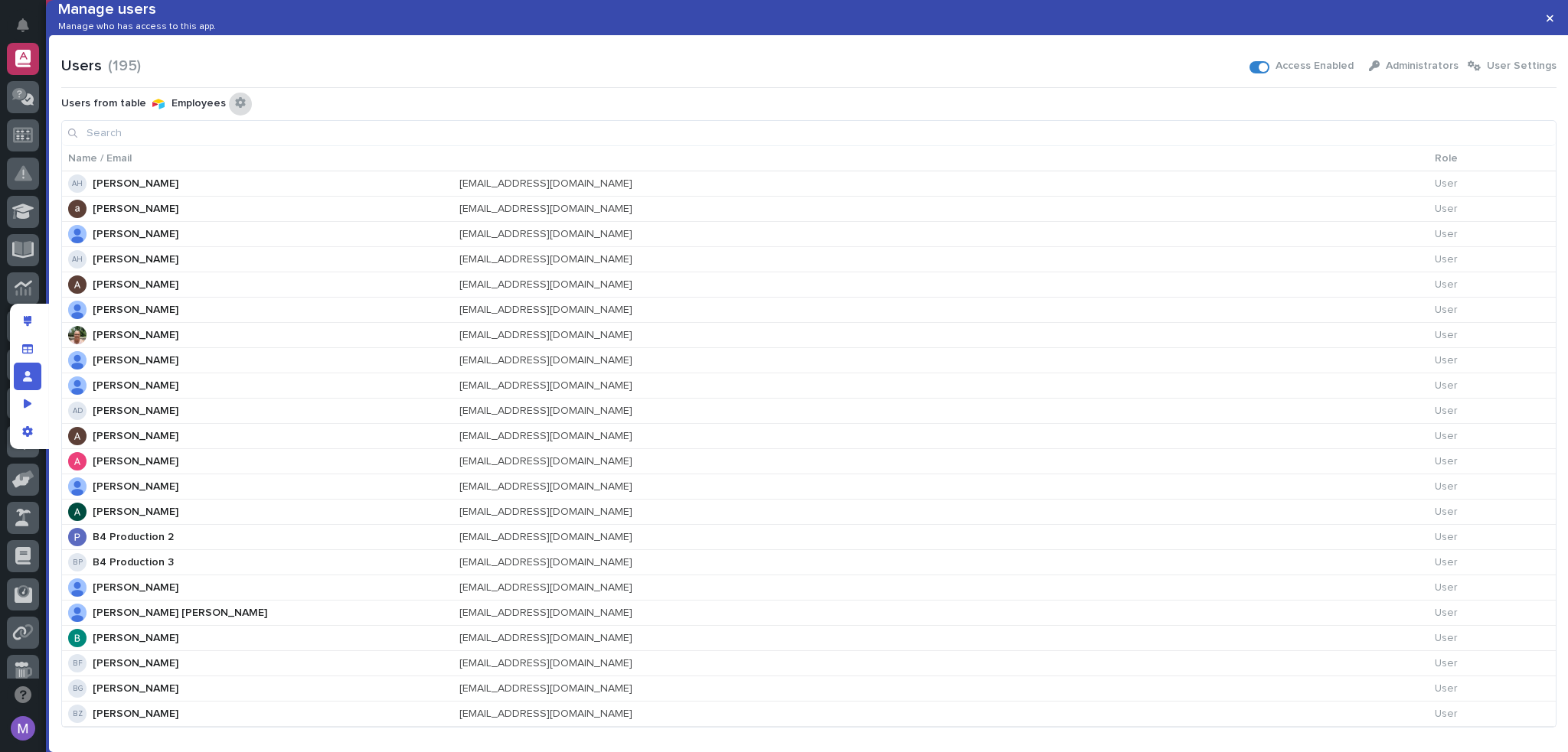
click at [235, 108] on icon "Configure connected user table" at bounding box center [239, 103] width 10 height 10
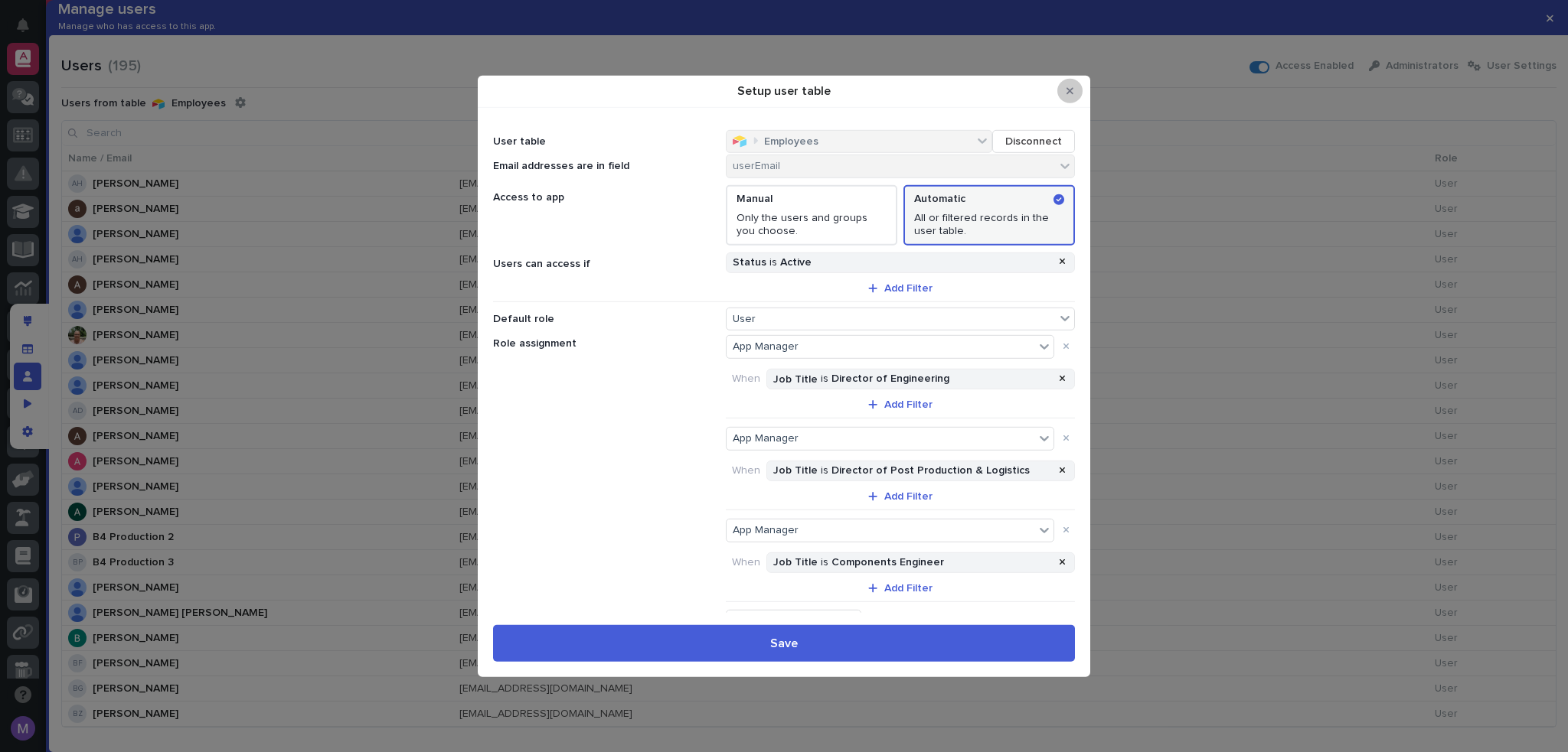
click at [1078, 96] on button "Close Modal" at bounding box center [1070, 91] width 25 height 24
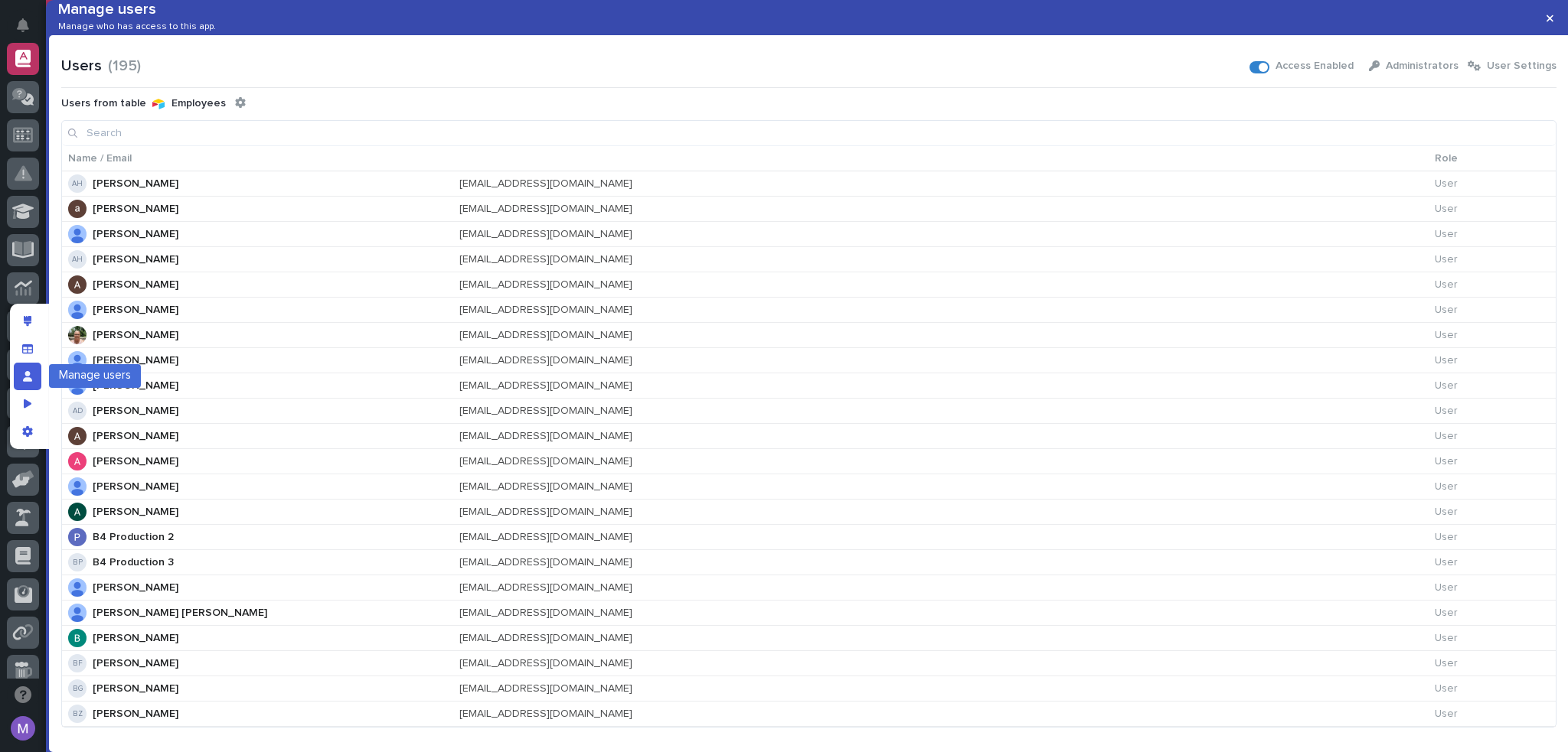
click at [34, 384] on div "Manage users" at bounding box center [28, 376] width 28 height 28
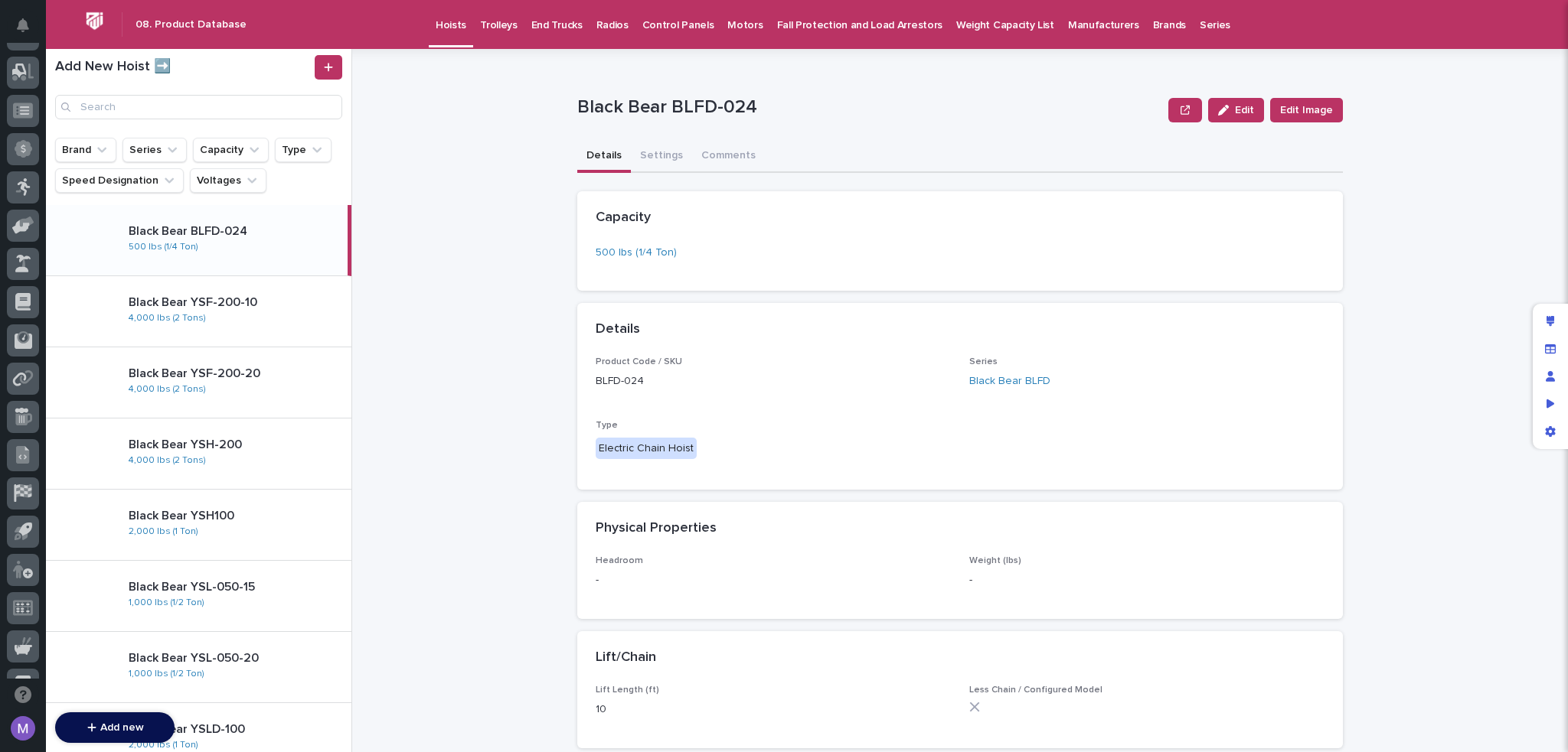
scroll to position [549, 0]
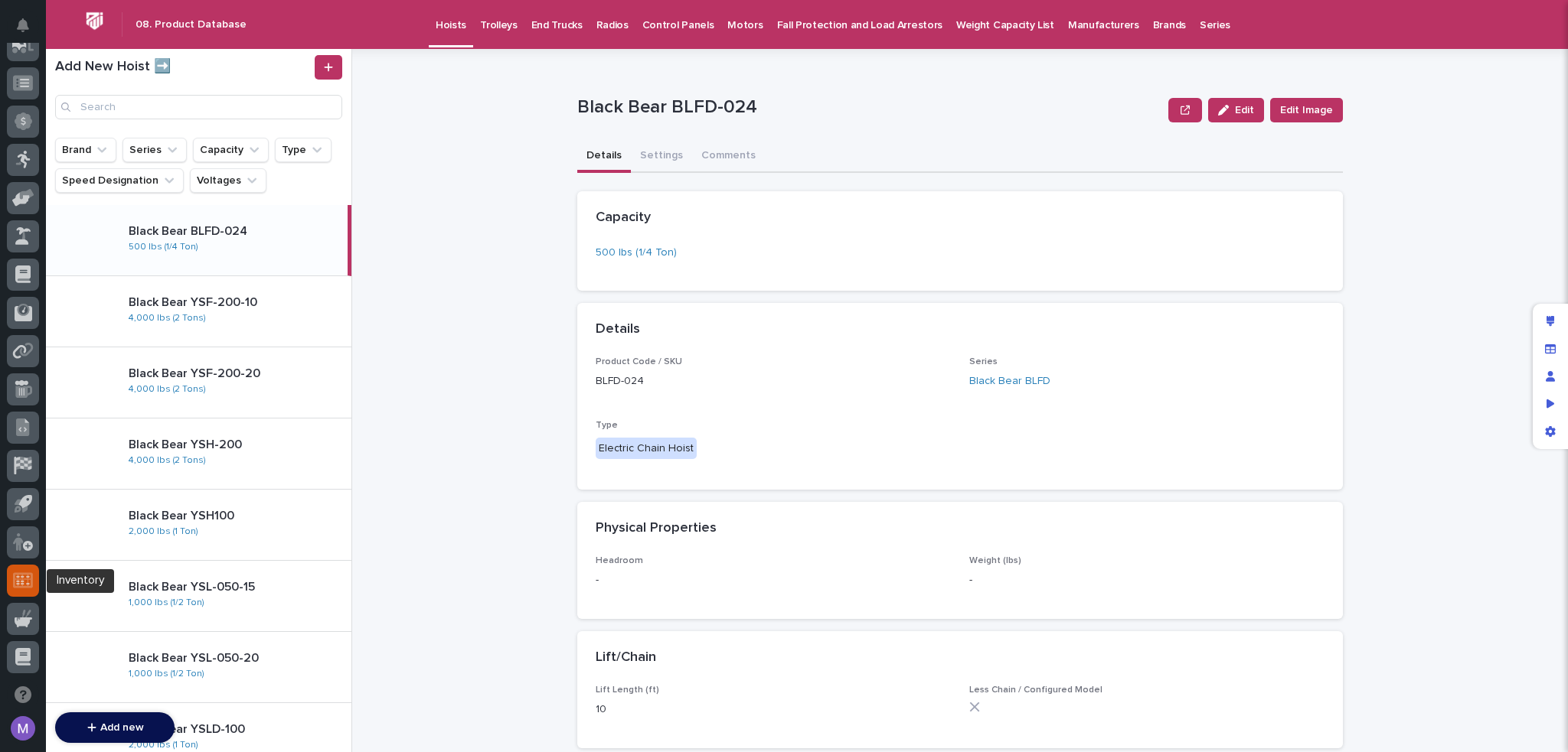
click at [21, 582] on icon at bounding box center [22, 580] width 13 height 10
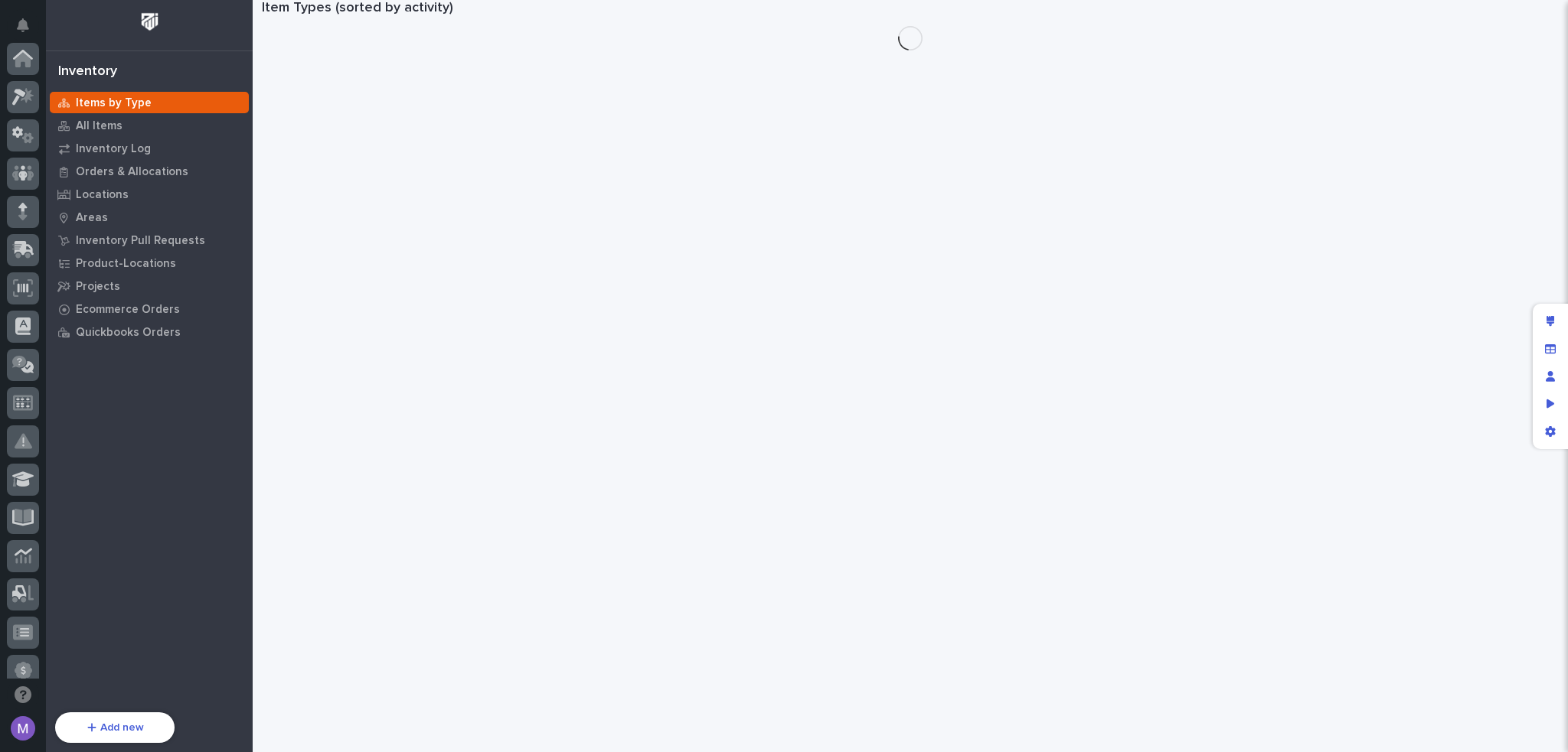
scroll to position [550, 0]
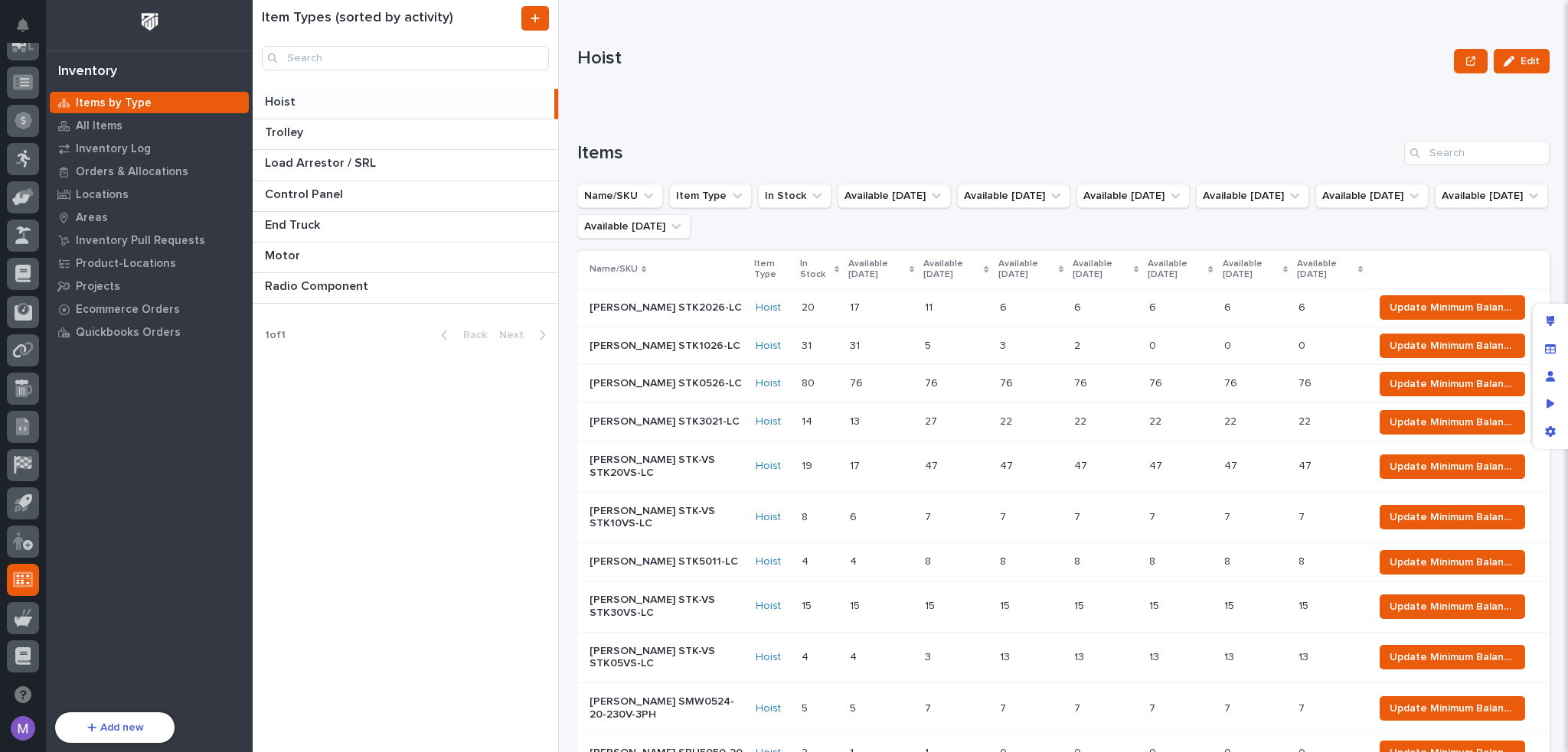
click at [736, 84] on div "Hoist Edit" at bounding box center [1064, 61] width 972 height 61
click at [691, 53] on p "Hoist" at bounding box center [1012, 59] width 871 height 23
click at [720, 79] on div "Hoist Edit" at bounding box center [1064, 61] width 972 height 61
click at [1094, 42] on div "Hoist Edit" at bounding box center [1064, 61] width 972 height 61
click at [725, 72] on div "Hoist" at bounding box center [1012, 62] width 871 height 29
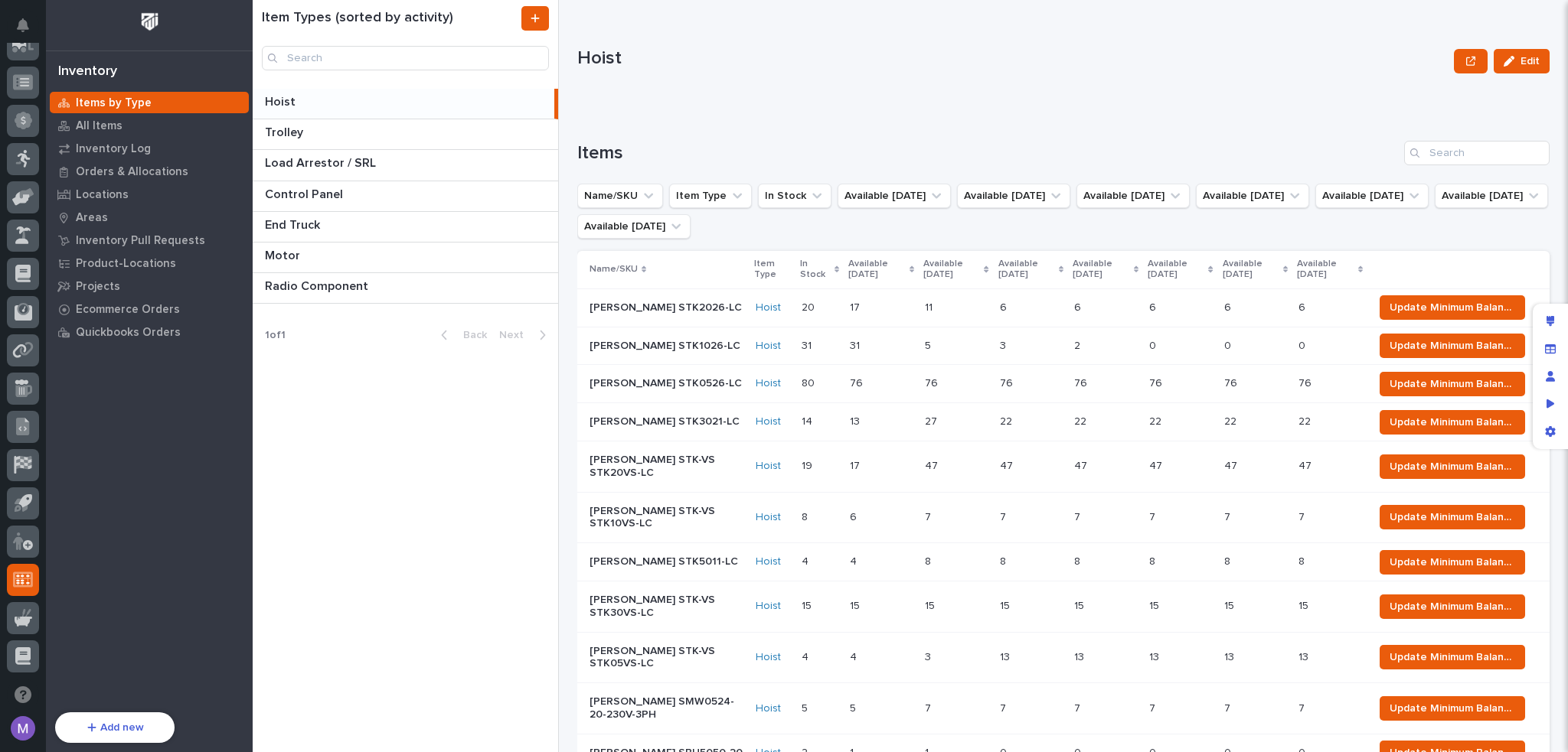
click at [770, 82] on div "Hoist Edit" at bounding box center [1064, 61] width 972 height 61
drag, startPoint x: 579, startPoint y: 59, endPoint x: 628, endPoint y: 57, distance: 49.0
click at [628, 57] on p "Hoist" at bounding box center [1012, 59] width 871 height 23
click at [648, 57] on p "Hoist" at bounding box center [1012, 59] width 871 height 23
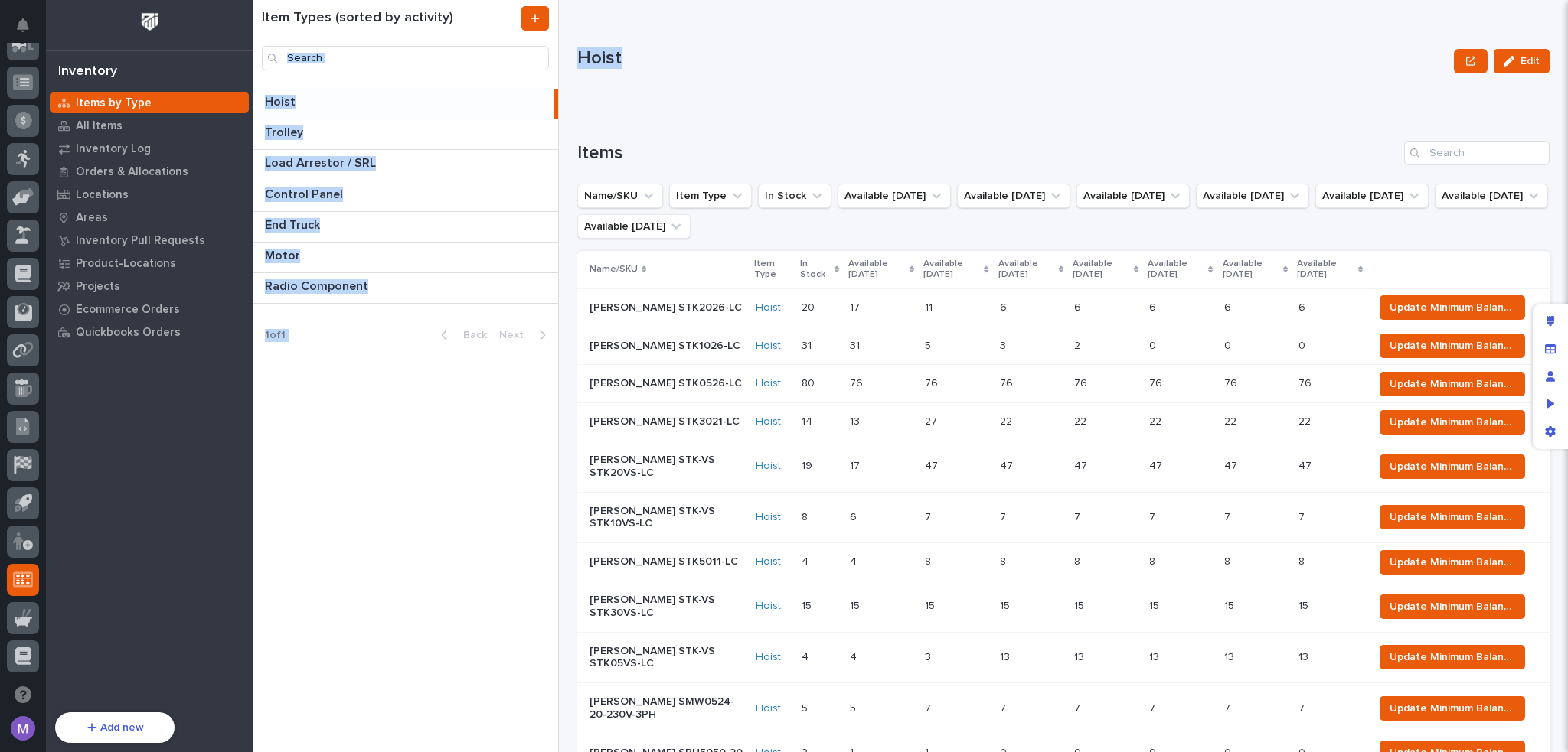
drag, startPoint x: 640, startPoint y: 61, endPoint x: 557, endPoint y: 61, distance: 83.0
click at [557, 61] on div "Item Types (sorted by activity) Hoist Hoist Trolley Trolley Load Arrestor / SRL…" at bounding box center [911, 376] width 1315 height 752
click at [669, 46] on div "Hoist" at bounding box center [1012, 57] width 871 height 25
drag, startPoint x: 578, startPoint y: 59, endPoint x: 634, endPoint y: 56, distance: 56.1
click at [634, 56] on p "Hoist" at bounding box center [1012, 59] width 871 height 23
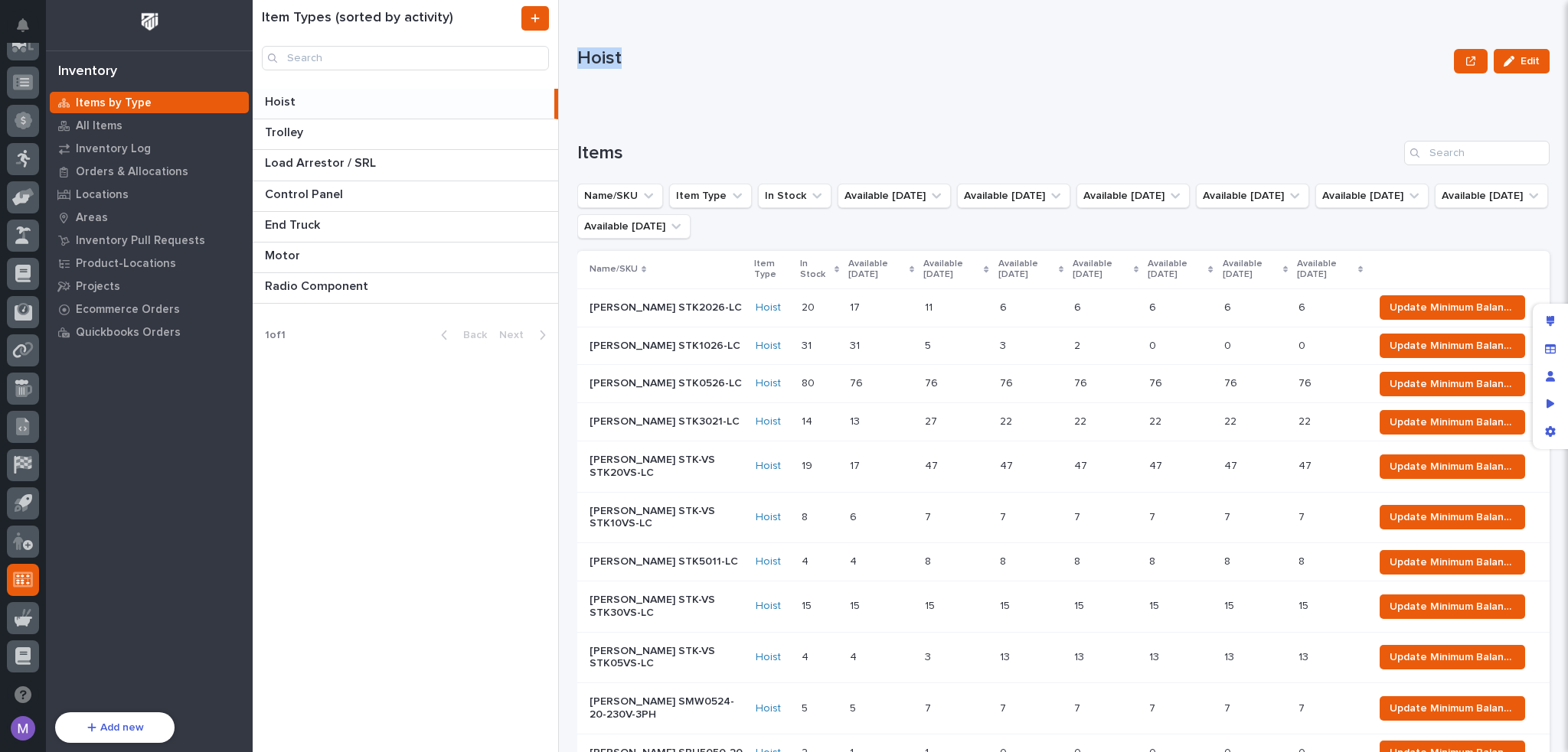
click at [650, 36] on div "Hoist Edit" at bounding box center [1064, 61] width 972 height 61
drag, startPoint x: 634, startPoint y: 61, endPoint x: 576, endPoint y: 67, distance: 58.3
click at [576, 67] on div "Item Types (sorted by activity) Hoist Hoist Trolley Trolley Load Arrestor / SRL…" at bounding box center [911, 376] width 1315 height 752
drag, startPoint x: 596, startPoint y: 55, endPoint x: 622, endPoint y: 57, distance: 26.1
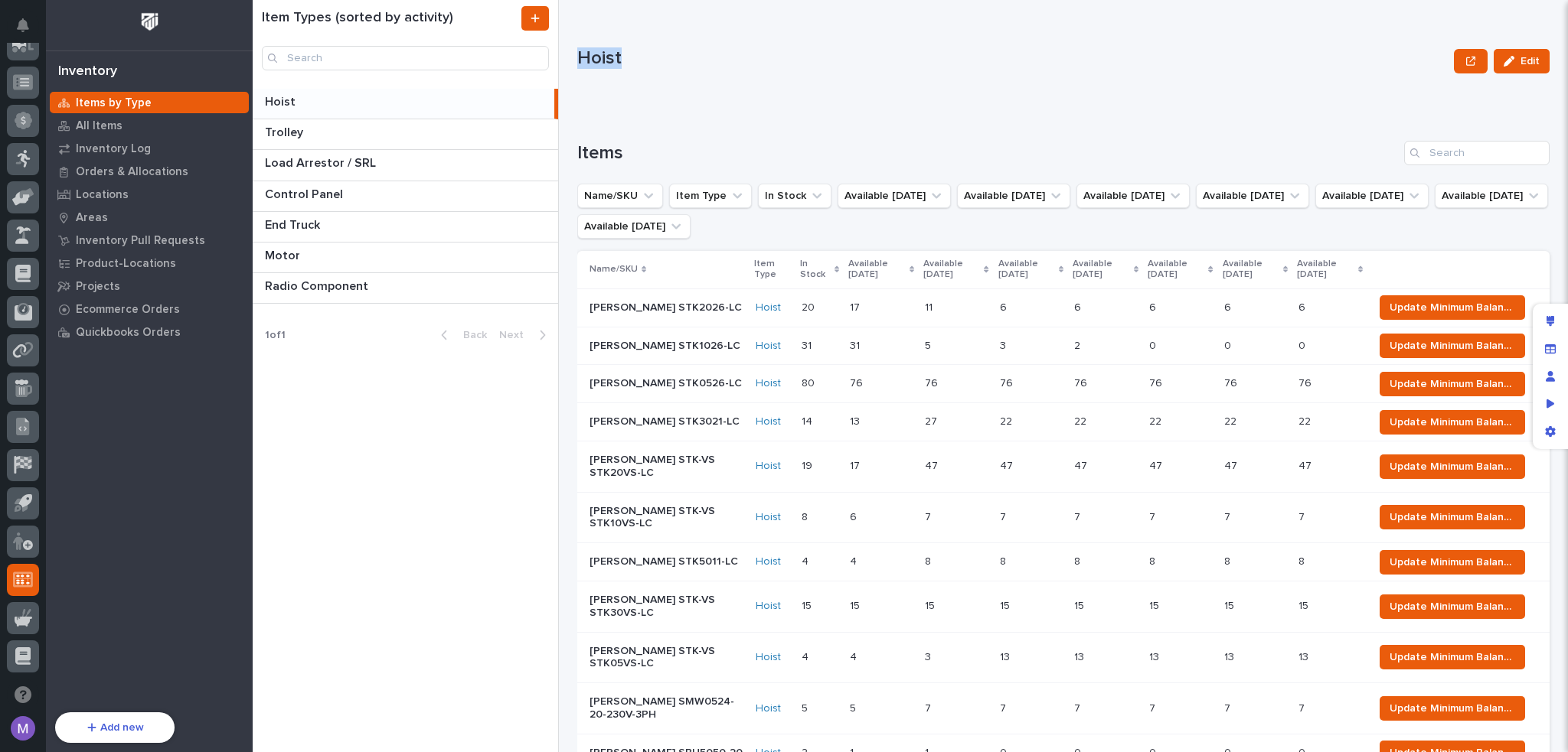
click at [622, 57] on p "Hoist" at bounding box center [1012, 59] width 871 height 23
click at [645, 41] on div "Hoist Edit" at bounding box center [1064, 61] width 972 height 61
drag, startPoint x: 627, startPoint y: 59, endPoint x: 578, endPoint y: 67, distance: 49.6
click at [578, 67] on p "Hoist" at bounding box center [1012, 59] width 871 height 23
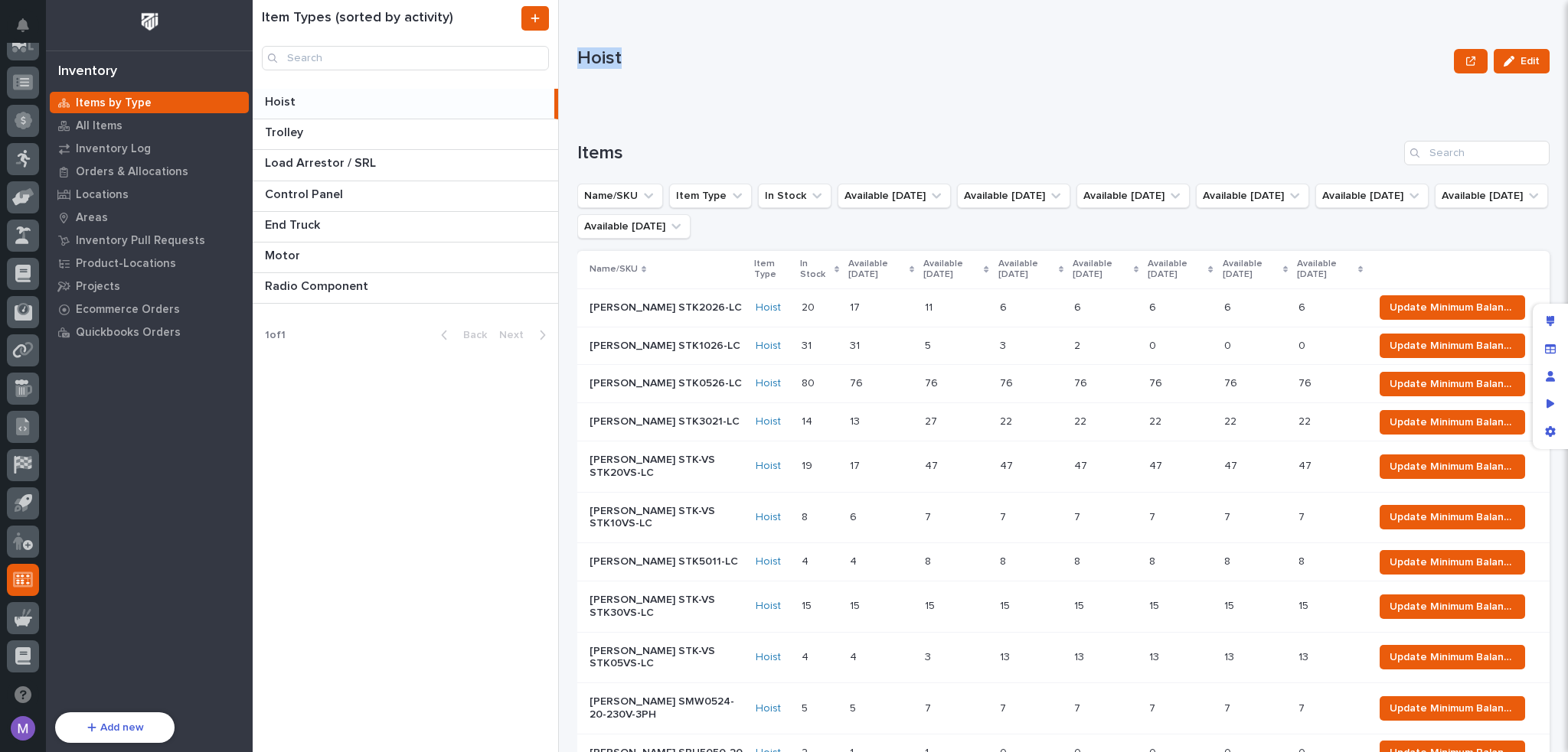
drag, startPoint x: 578, startPoint y: 61, endPoint x: 624, endPoint y: 57, distance: 46.2
click at [624, 57] on p "Hoist" at bounding box center [1012, 59] width 871 height 23
drag, startPoint x: 615, startPoint y: 60, endPoint x: 575, endPoint y: 68, distance: 40.8
click at [575, 68] on div "Item Types (sorted by activity) Hoist Hoist Trolley Trolley Load Arrestor / SRL…" at bounding box center [911, 376] width 1315 height 752
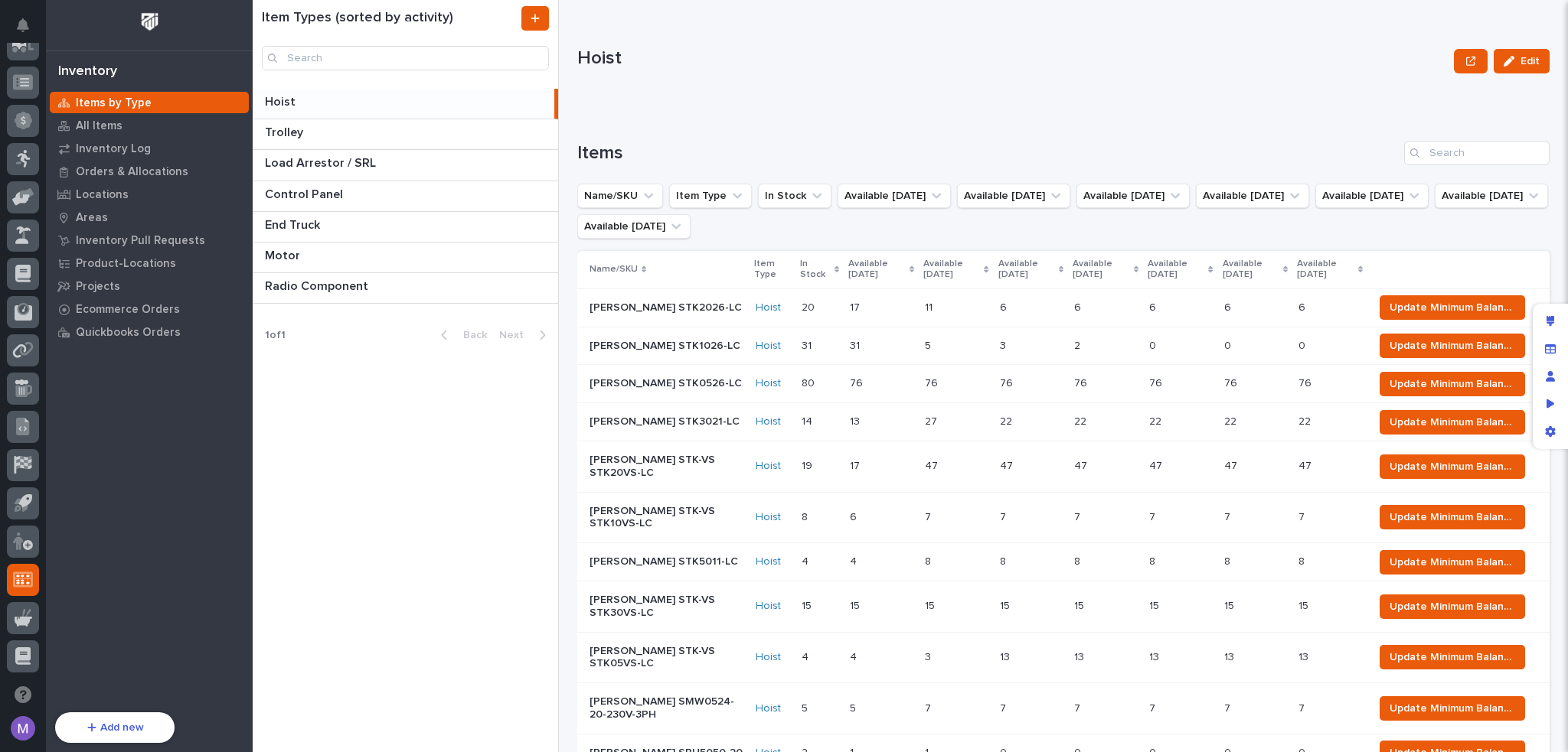
click at [647, 57] on p "Hoist" at bounding box center [1012, 59] width 871 height 23
drag, startPoint x: 624, startPoint y: 60, endPoint x: 581, endPoint y: 66, distance: 43.4
click at [581, 66] on p "Hoist" at bounding box center [1012, 59] width 871 height 23
drag, startPoint x: 579, startPoint y: 54, endPoint x: 624, endPoint y: 55, distance: 45.0
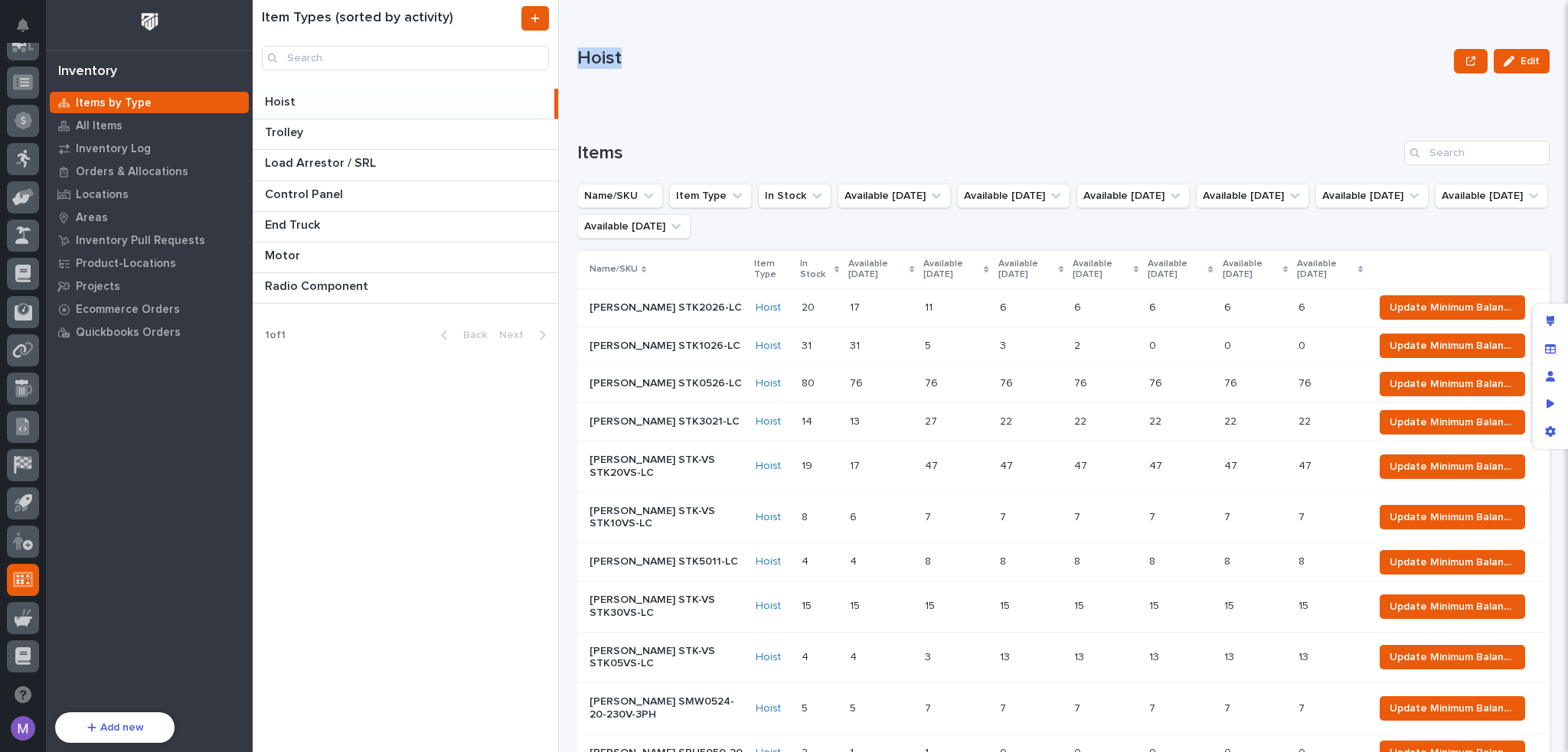
click at [624, 55] on p "Hoist" at bounding box center [1012, 59] width 871 height 23
drag, startPoint x: 620, startPoint y: 61, endPoint x: 566, endPoint y: 70, distance: 54.7
click at [566, 70] on div "Item Types (sorted by activity) Hoist Hoist Trolley Trolley Load Arrestor / SRL…" at bounding box center [911, 376] width 1315 height 752
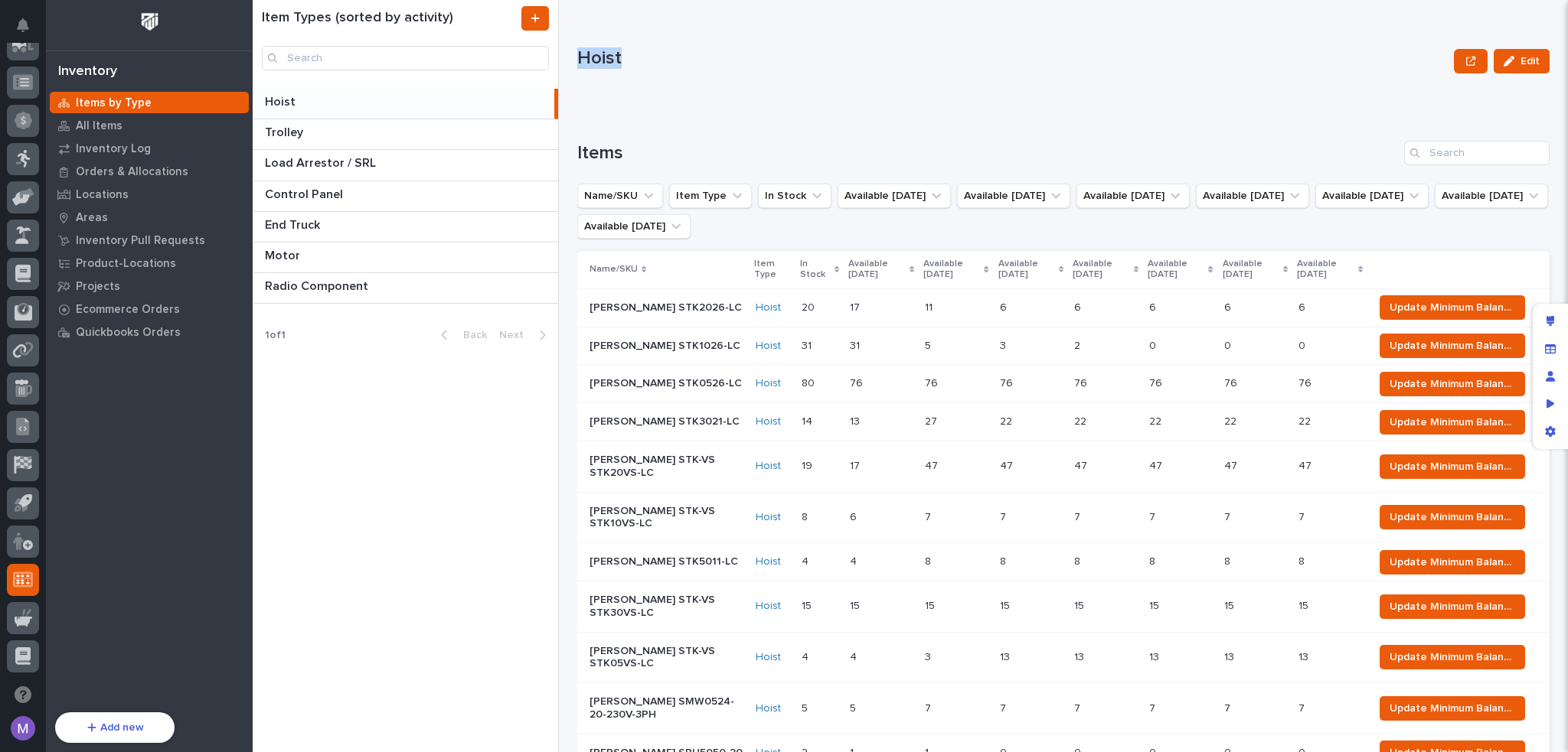
drag, startPoint x: 577, startPoint y: 61, endPoint x: 624, endPoint y: 61, distance: 47.0
click at [624, 61] on p "Hoist" at bounding box center [1012, 59] width 871 height 23
click at [624, 60] on p "Hoist" at bounding box center [1012, 59] width 871 height 23
drag, startPoint x: 621, startPoint y: 57, endPoint x: 579, endPoint y: 63, distance: 42.4
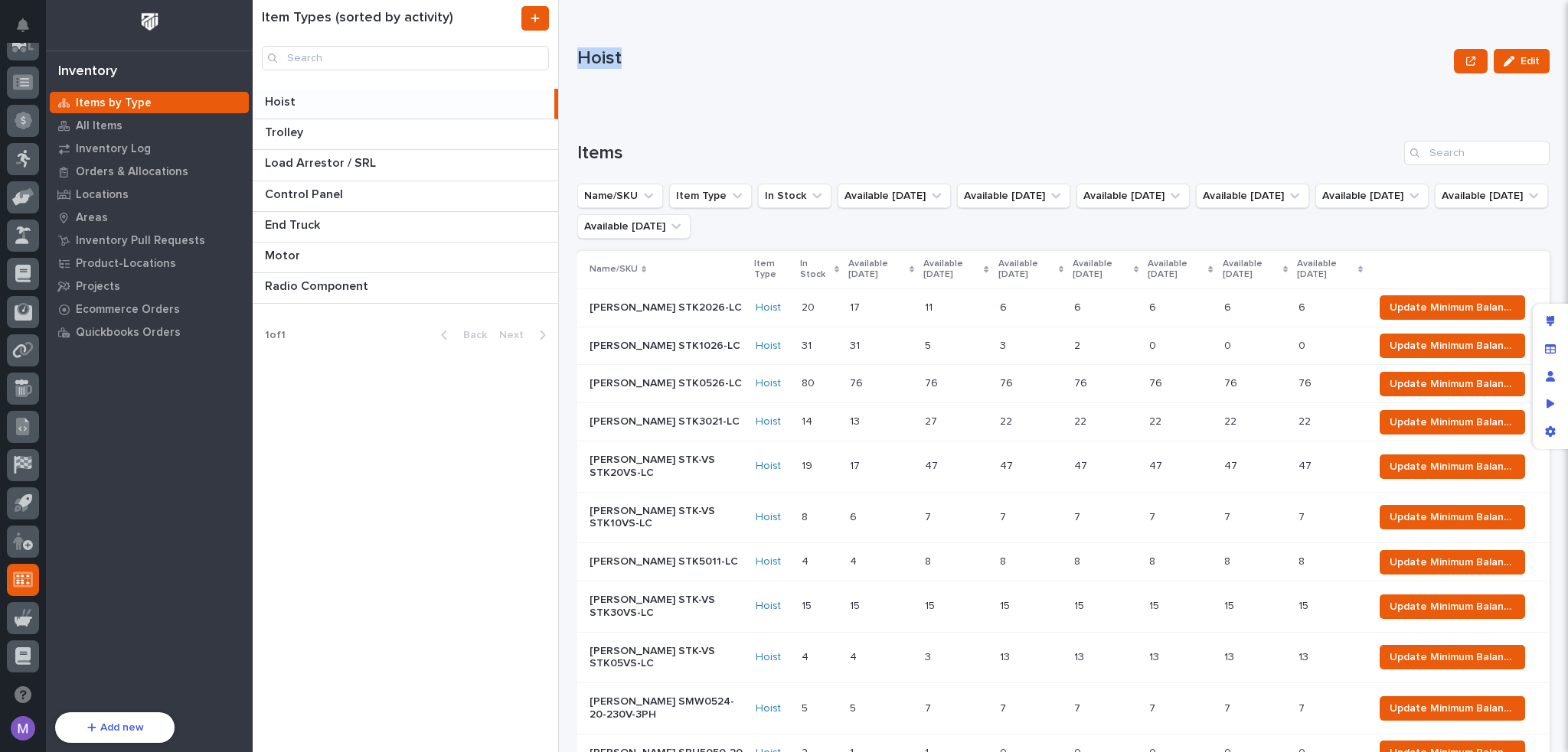
click at [579, 63] on p "Hoist" at bounding box center [1012, 59] width 871 height 23
click at [110, 143] on p "Inventory Log" at bounding box center [113, 150] width 75 height 14
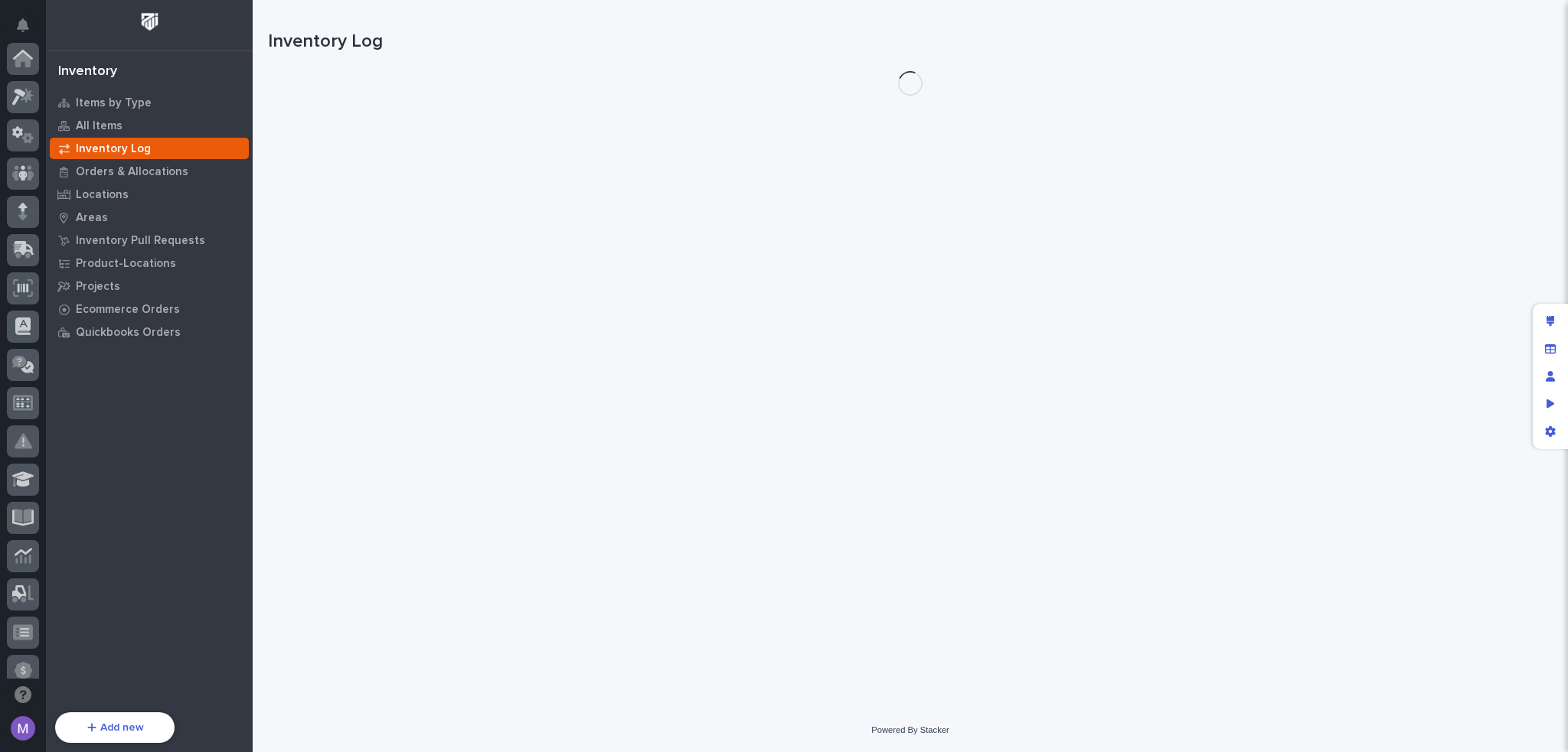
scroll to position [550, 0]
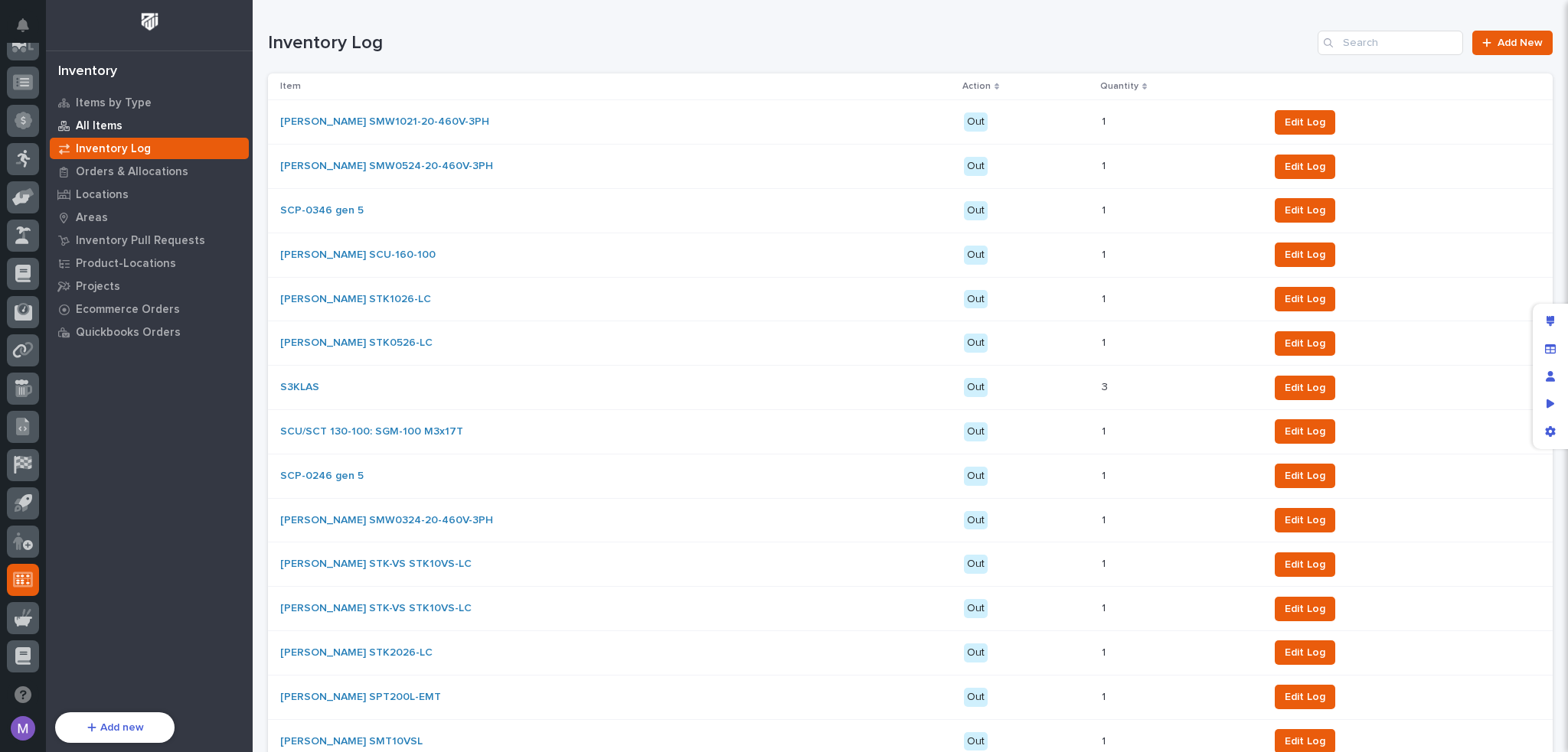
click at [117, 131] on p "All Items" at bounding box center [99, 126] width 47 height 14
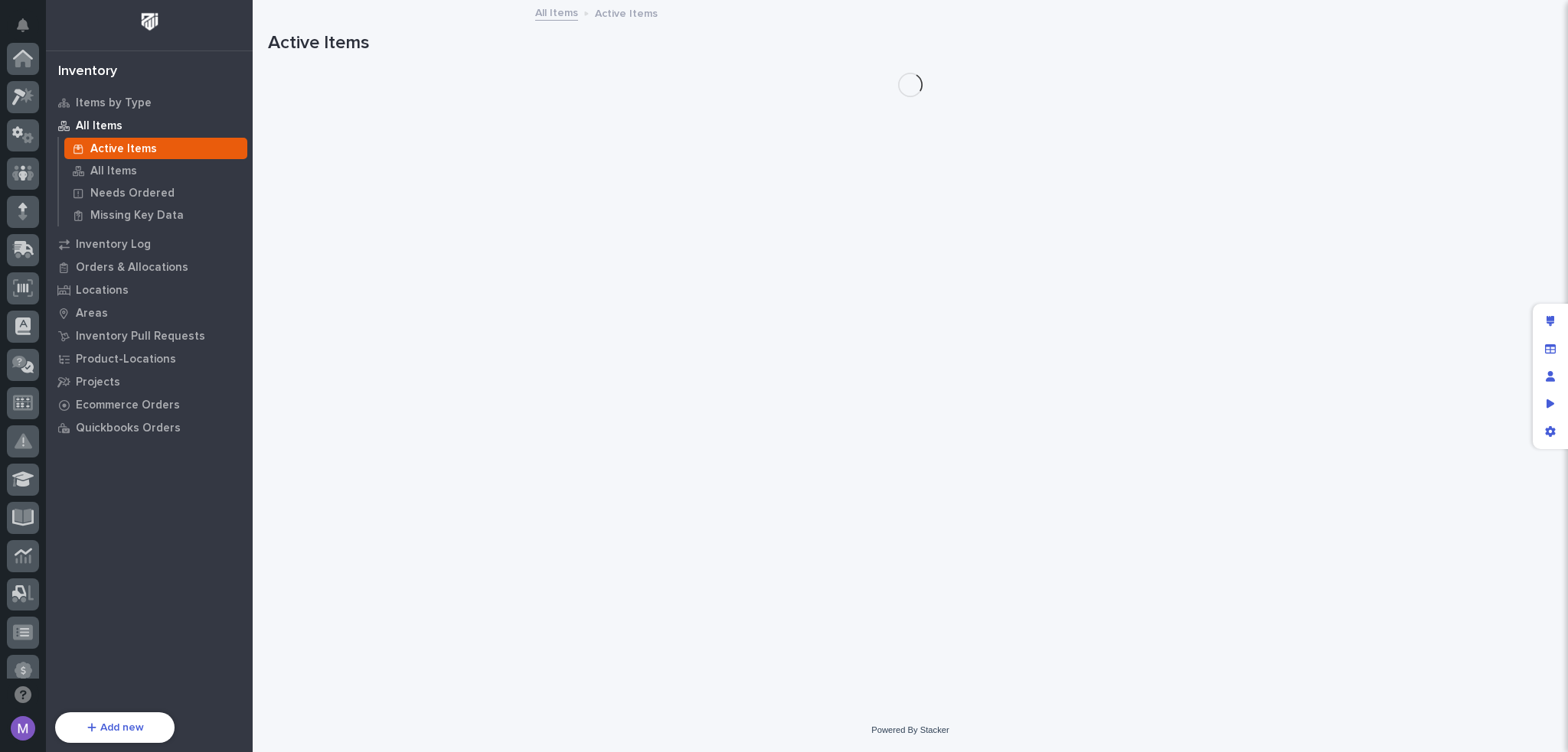
scroll to position [550, 0]
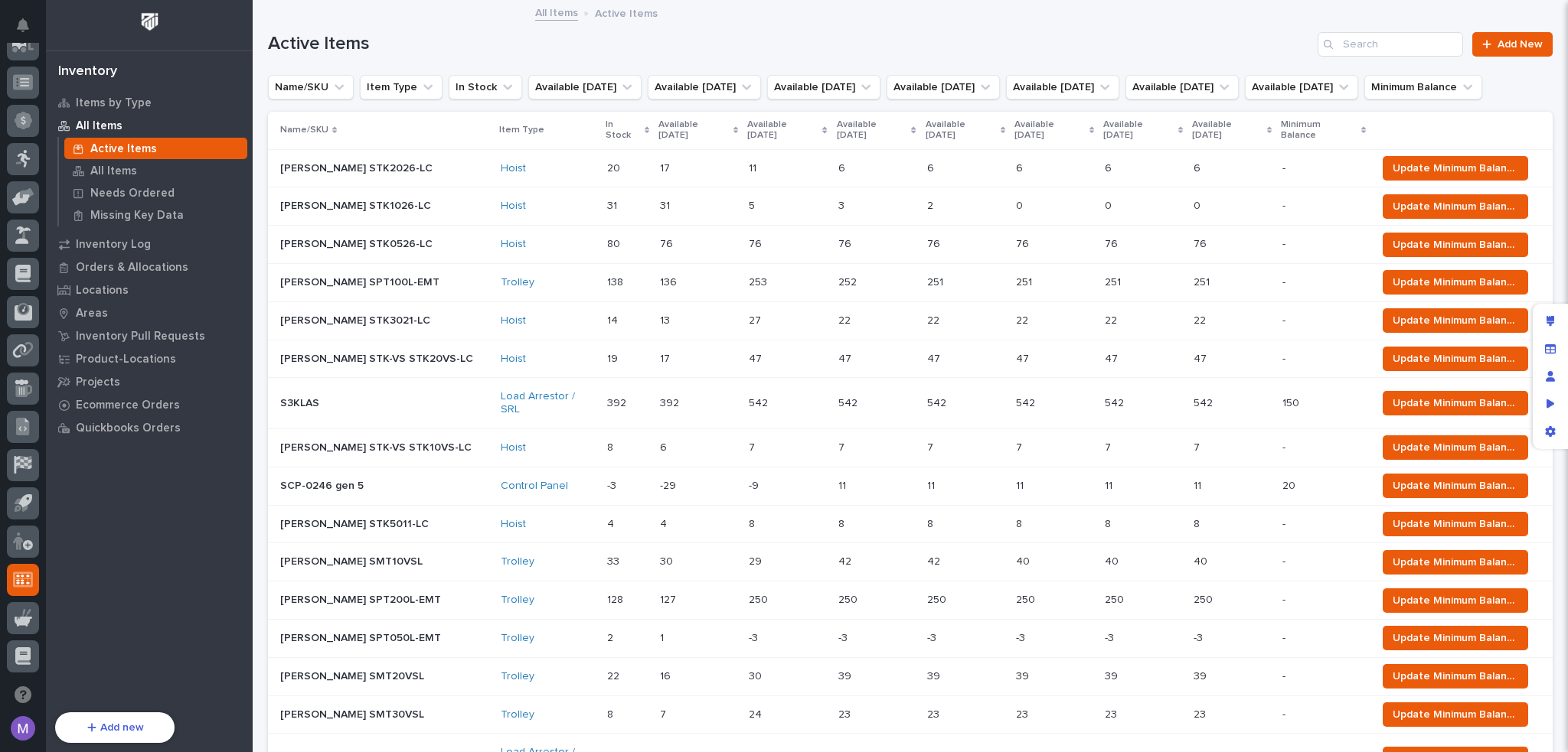
click at [660, 213] on p at bounding box center [698, 206] width 77 height 13
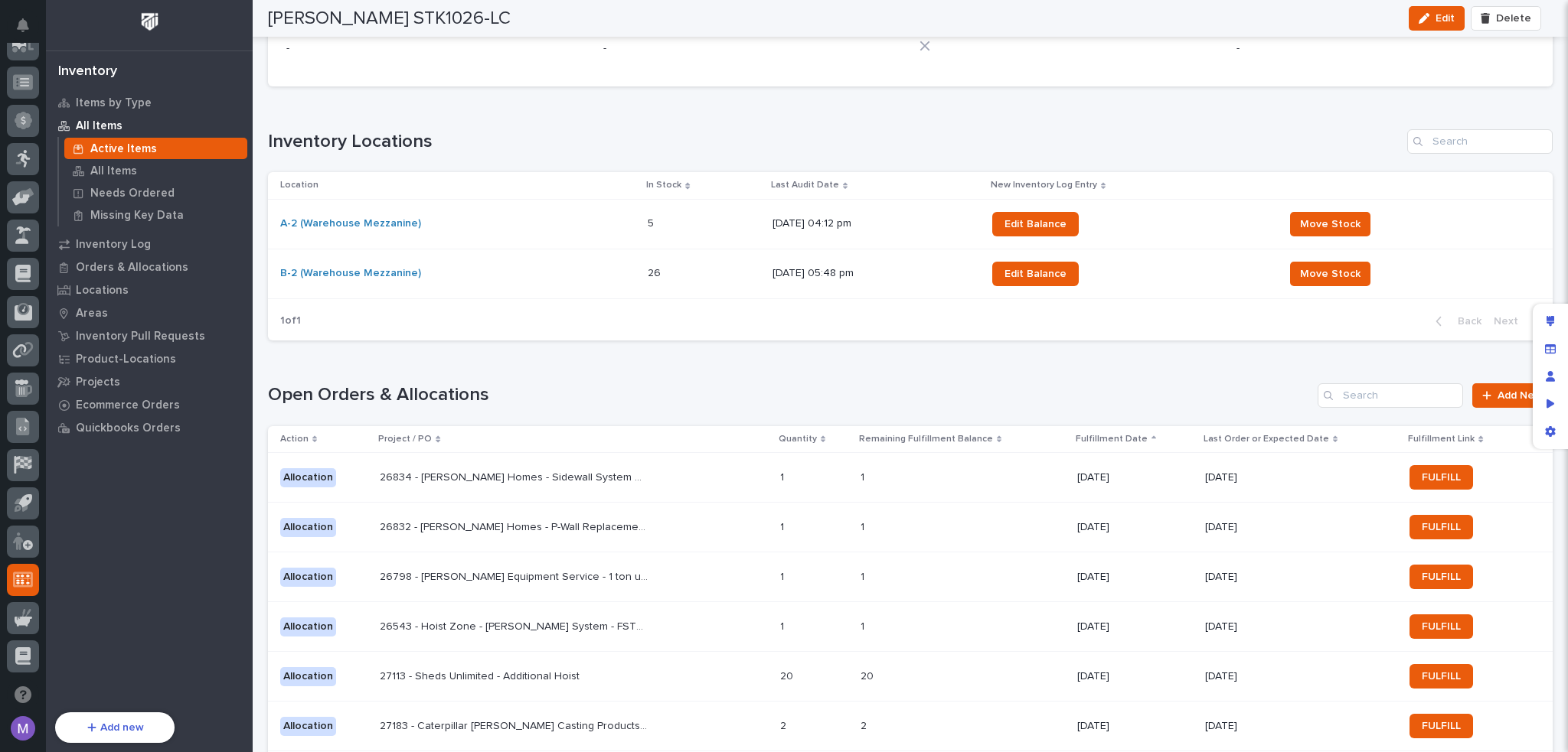
scroll to position [765, 0]
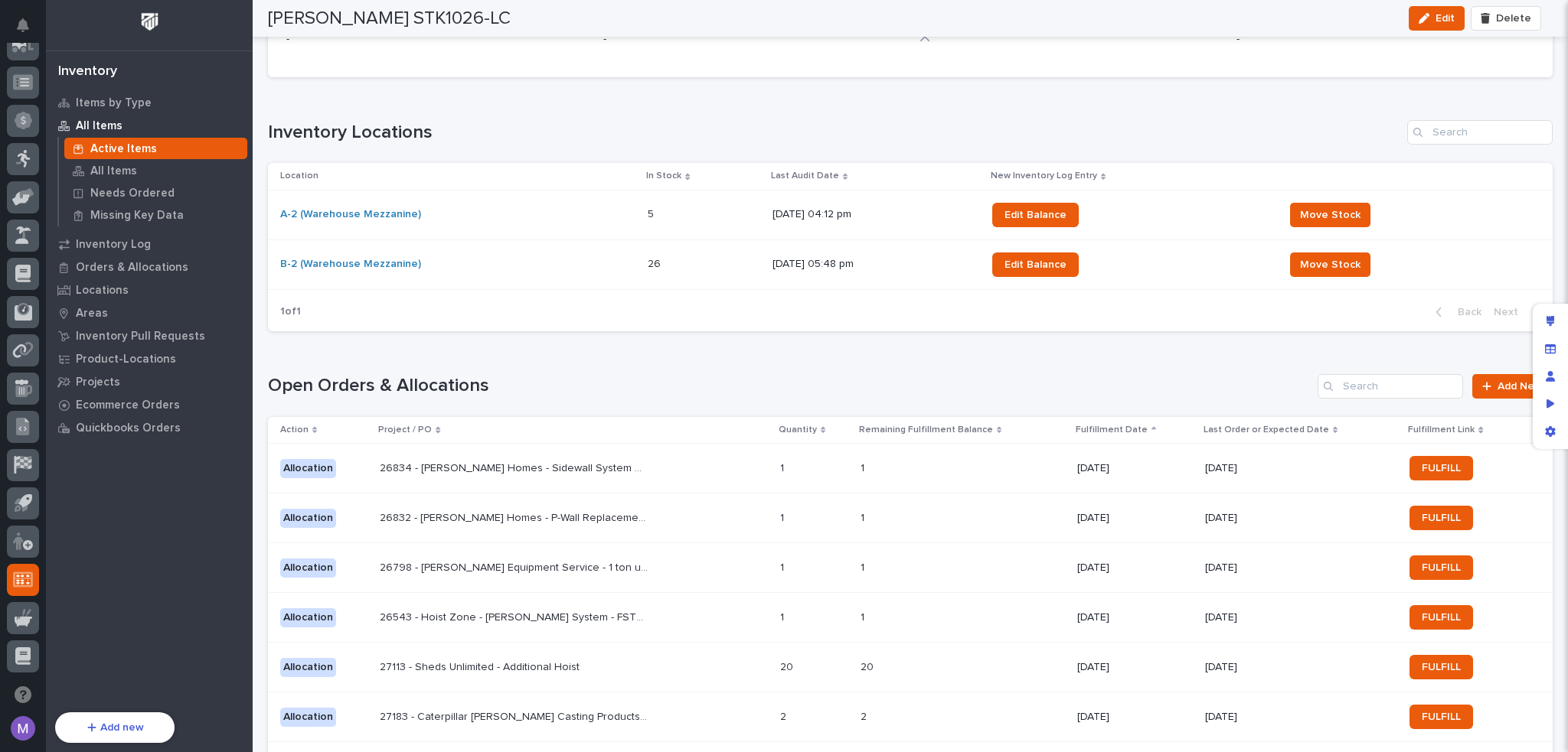
click at [1169, 144] on div "Inventory Locations Location In Stock Last Audit Date New Inventory Log Entry A…" at bounding box center [910, 225] width 1284 height 210
click at [824, 367] on div "Loading... Saving… Open Orders & Allocations Add New Action Project / PO Quanti…" at bounding box center [910, 644] width 1284 height 602
click at [824, 368] on div "Loading... Saving… Open Orders & Allocations Add New Action Project / PO Quanti…" at bounding box center [910, 644] width 1284 height 602
